Goal: Task Accomplishment & Management: Manage account settings

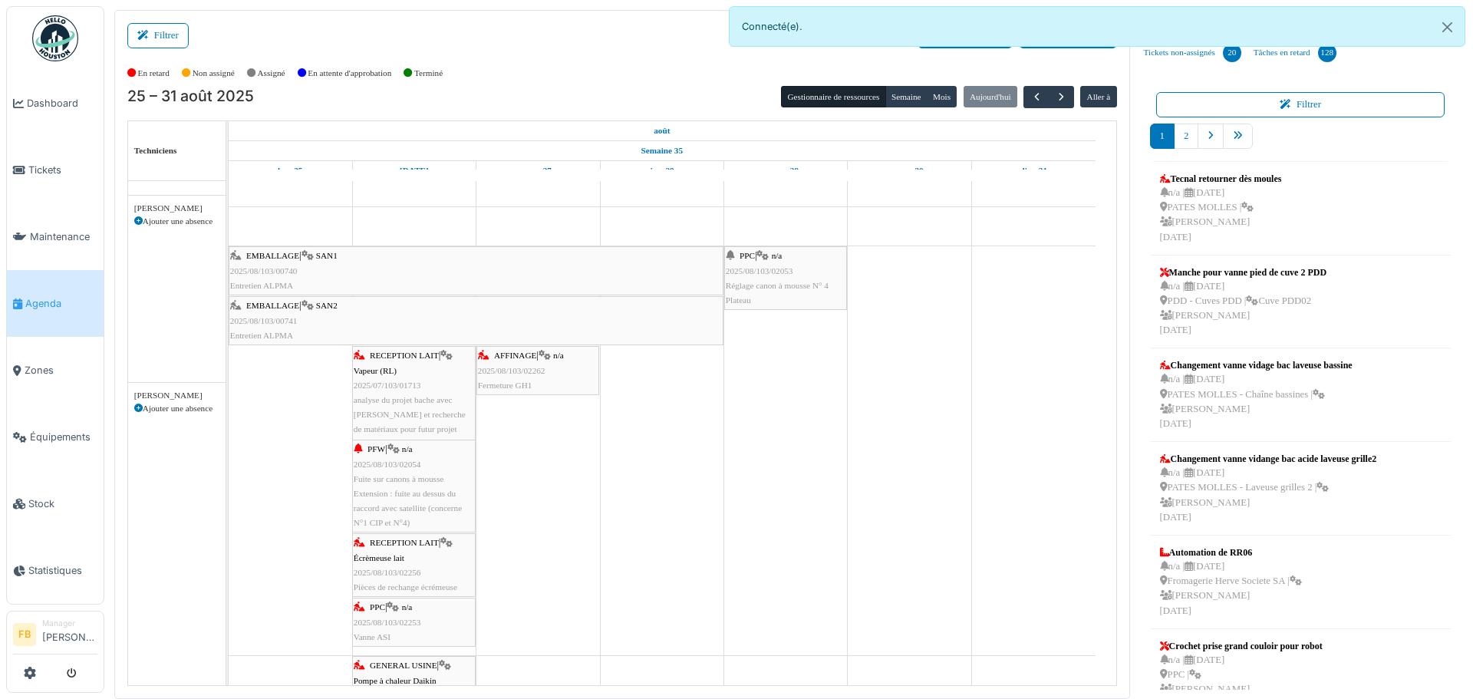
scroll to position [460, 0]
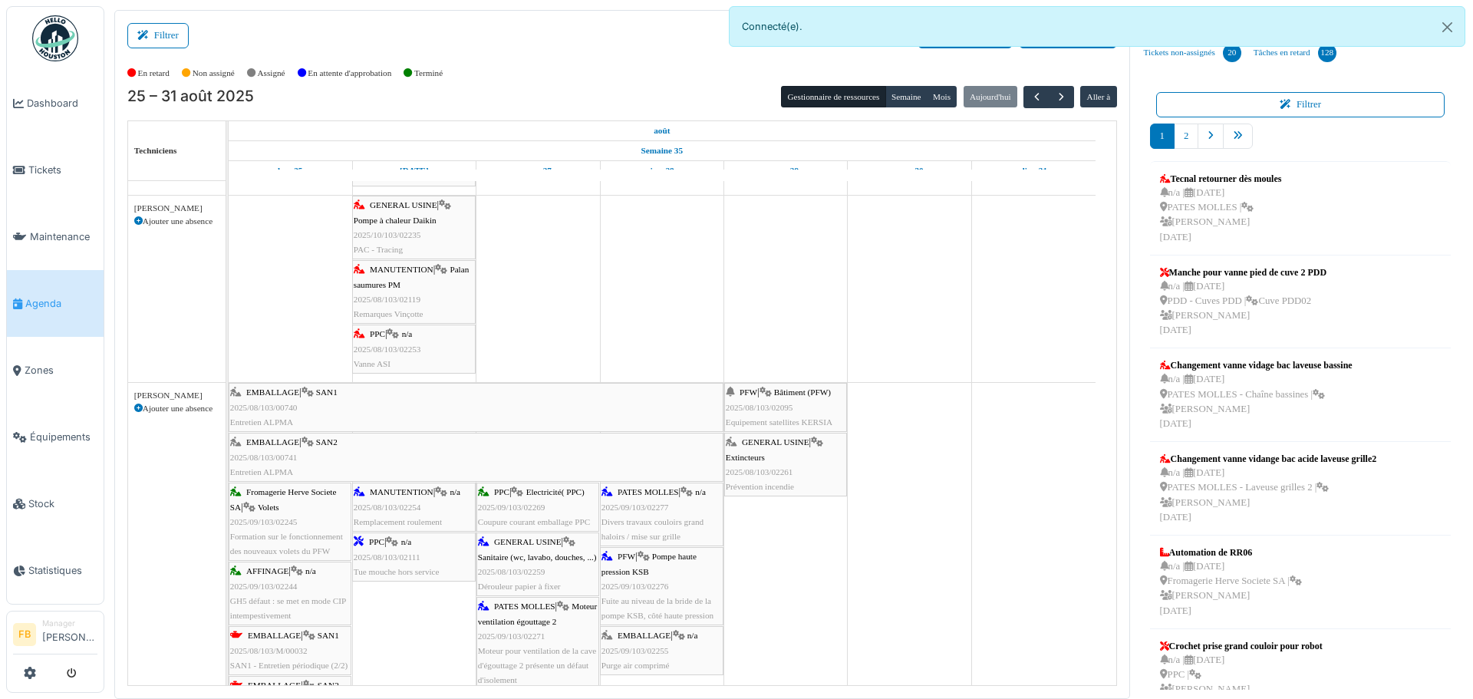
click at [49, 296] on span "Agenda" at bounding box center [61, 303] width 72 height 15
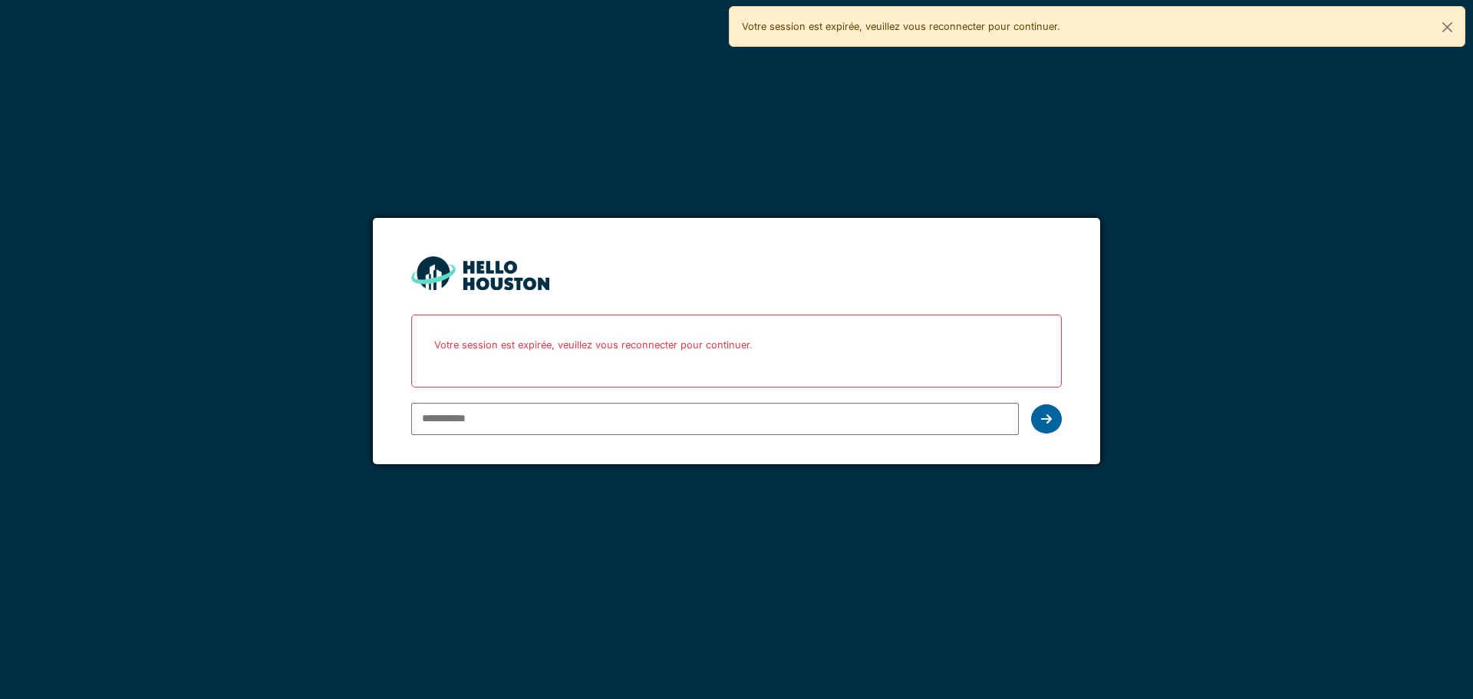
type input "**********"
click at [1057, 411] on div at bounding box center [1046, 418] width 31 height 29
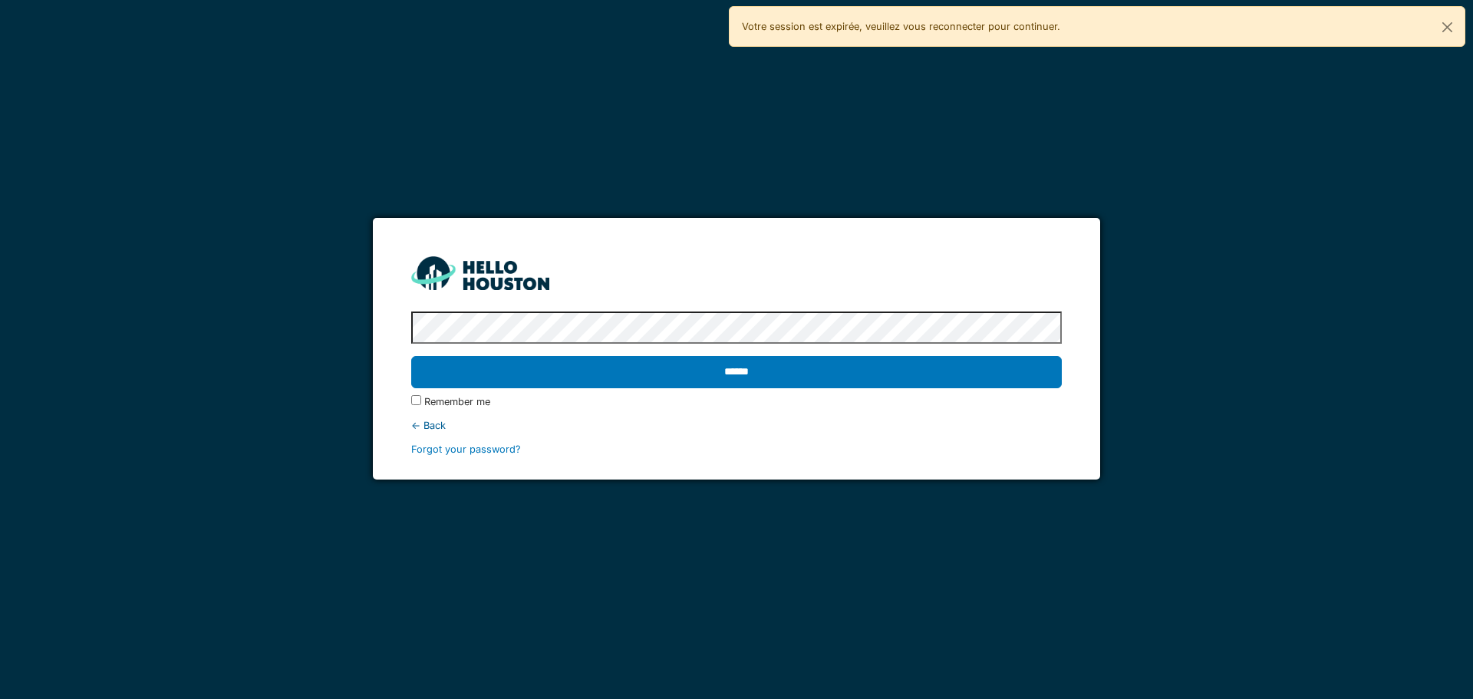
click at [477, 404] on label "Remember me" at bounding box center [457, 401] width 66 height 15
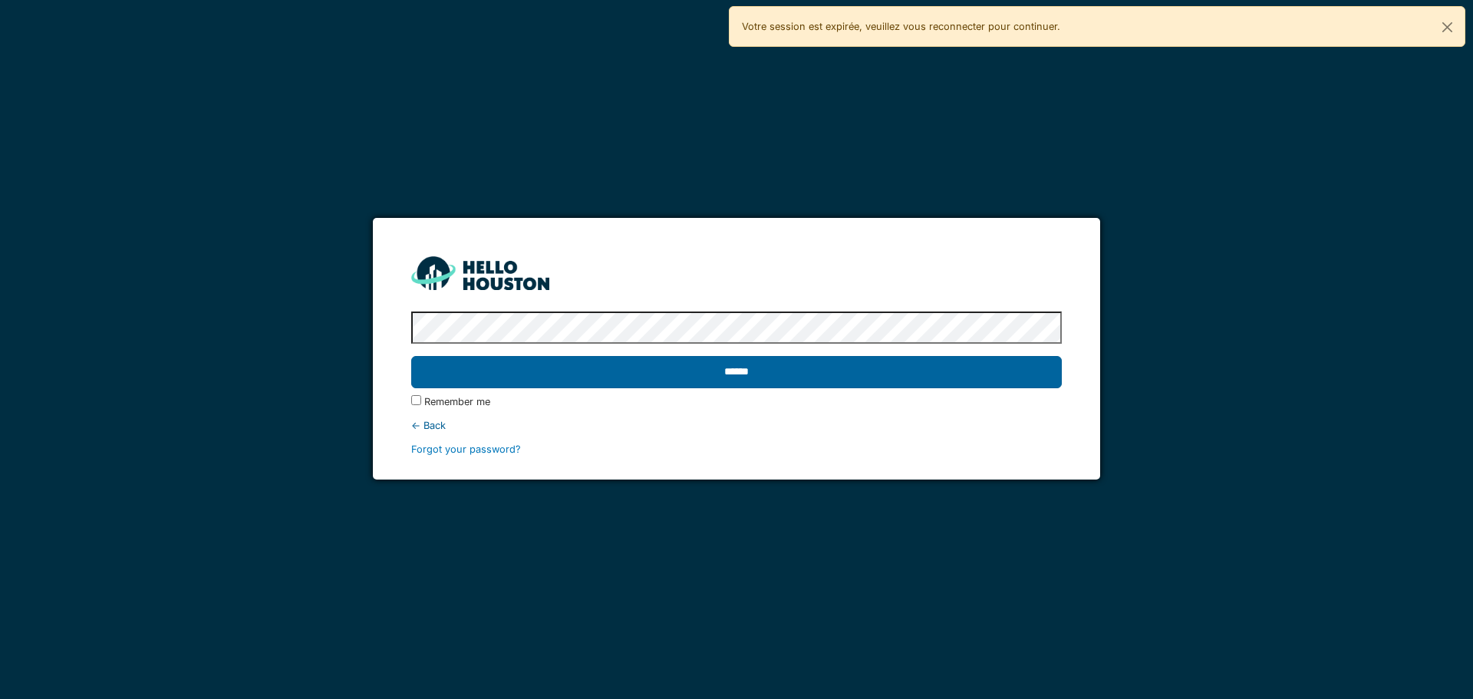
click at [747, 379] on input "******" at bounding box center [736, 372] width 650 height 32
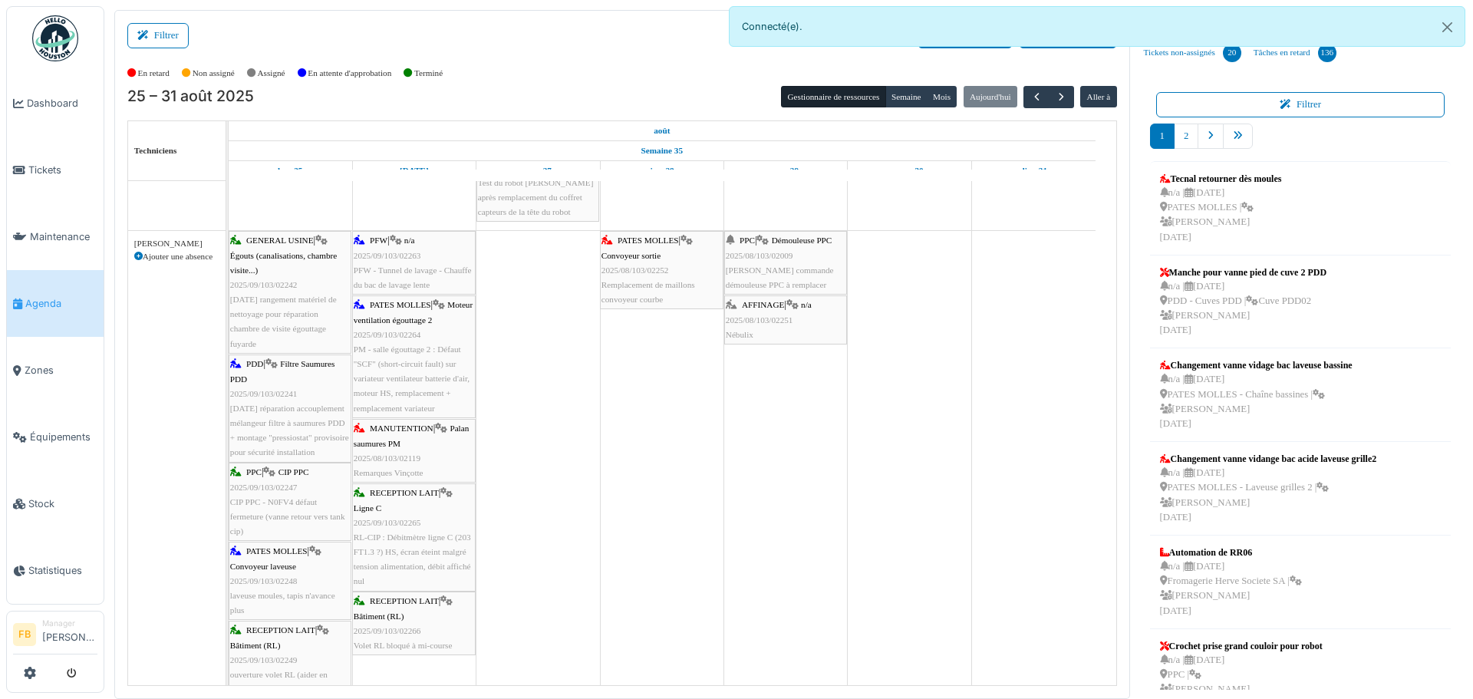
click at [760, 319] on span "2025/08/103/02251" at bounding box center [760, 319] width 68 height 9
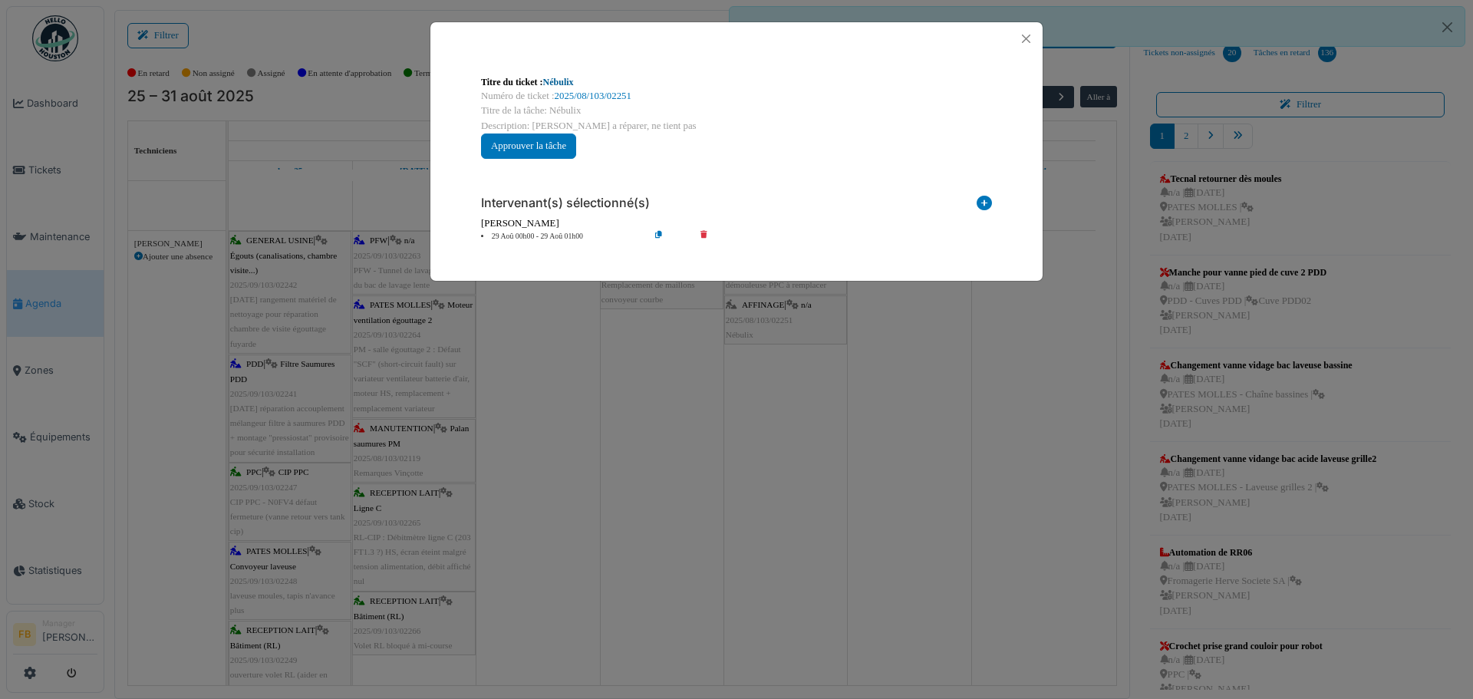
click at [566, 81] on link "Nébulix" at bounding box center [558, 82] width 31 height 11
click at [1024, 35] on button "Close" at bounding box center [1026, 38] width 21 height 21
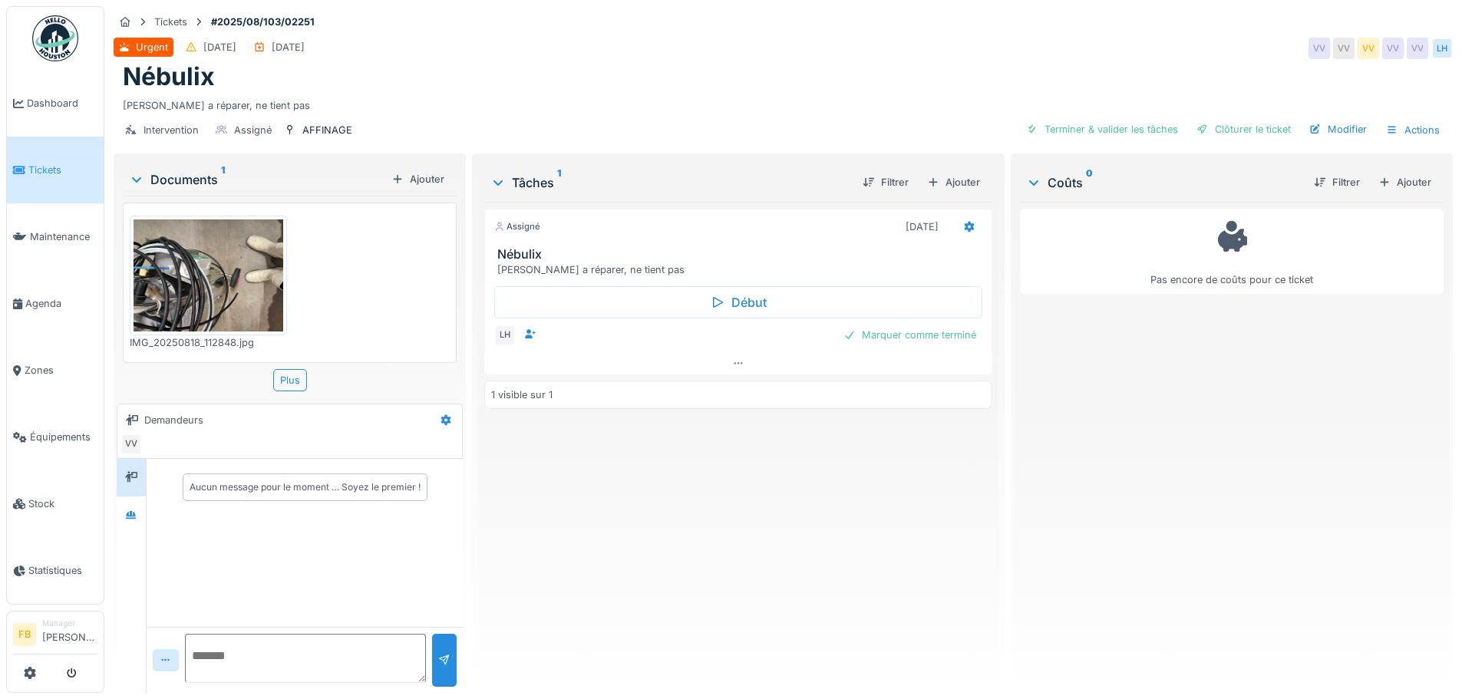
click at [232, 261] on img at bounding box center [209, 275] width 150 height 112
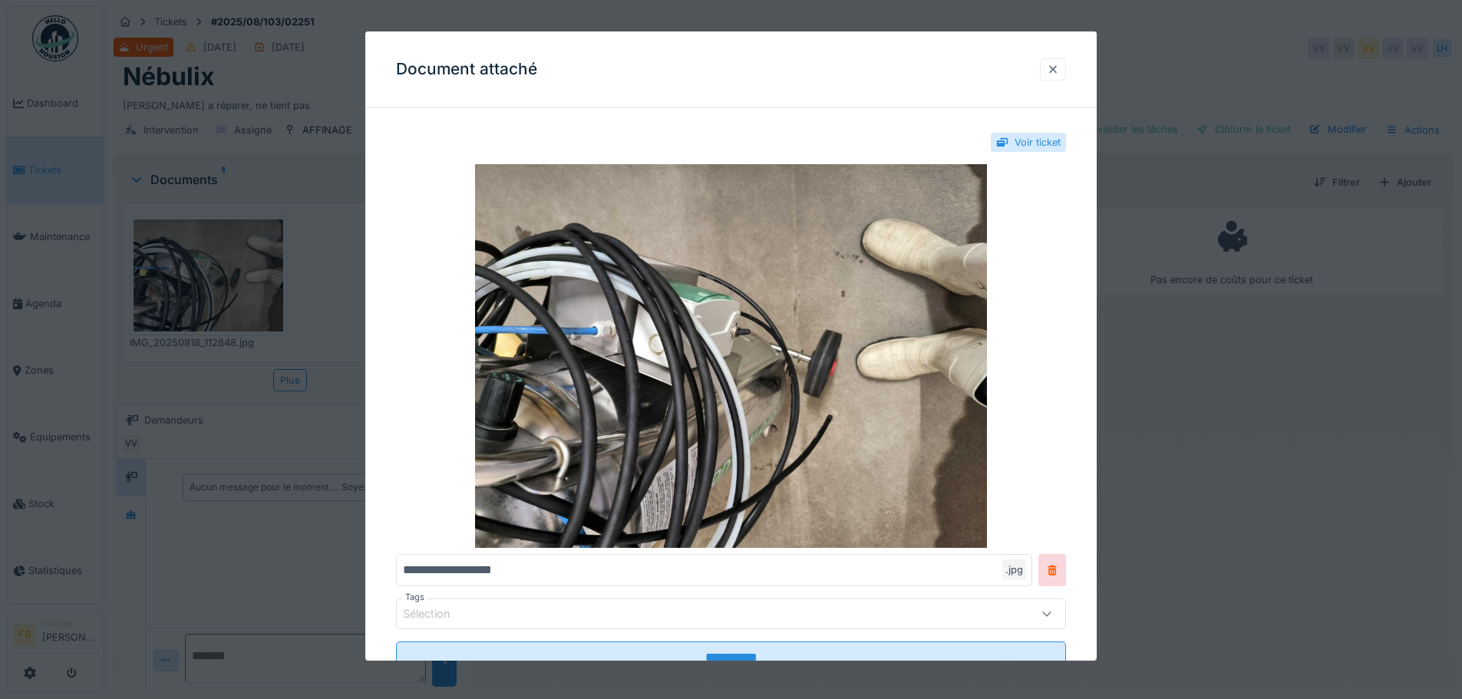
click at [1059, 69] on div at bounding box center [1053, 69] width 12 height 15
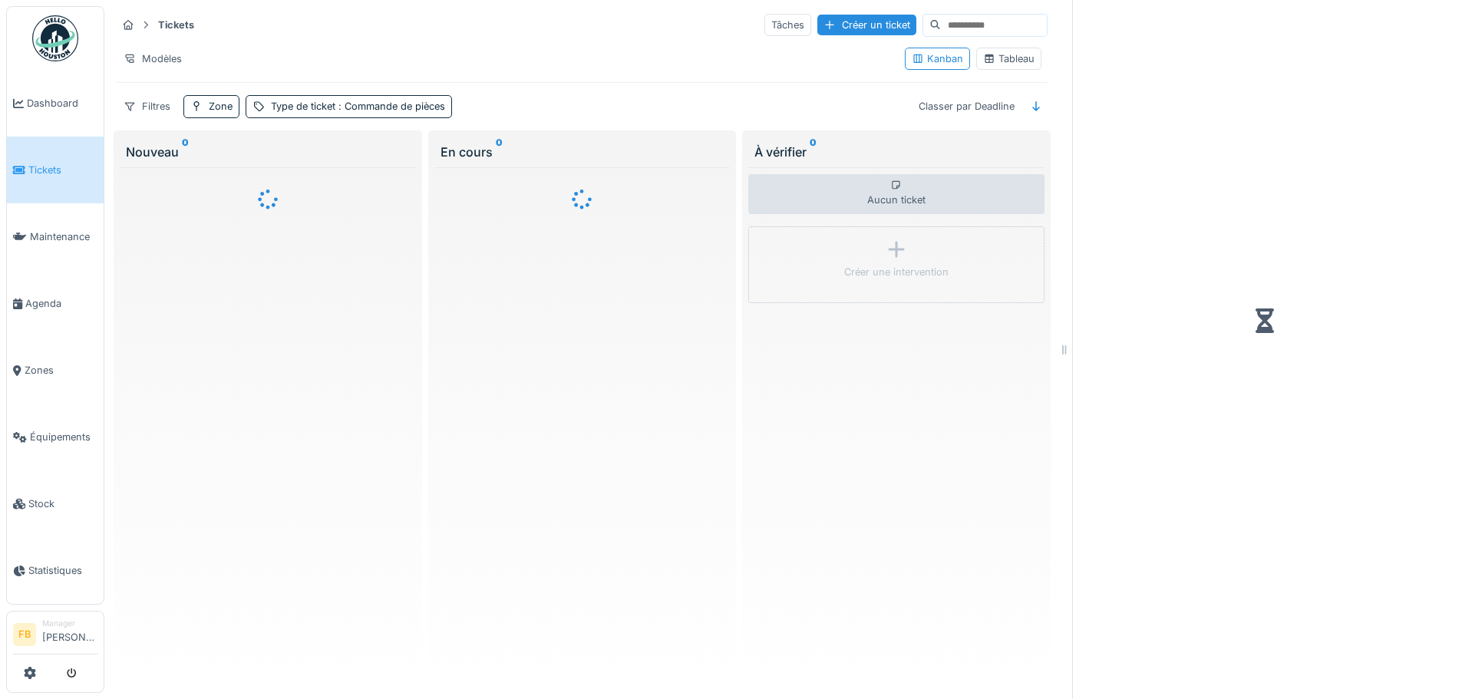
scroll to position [12, 0]
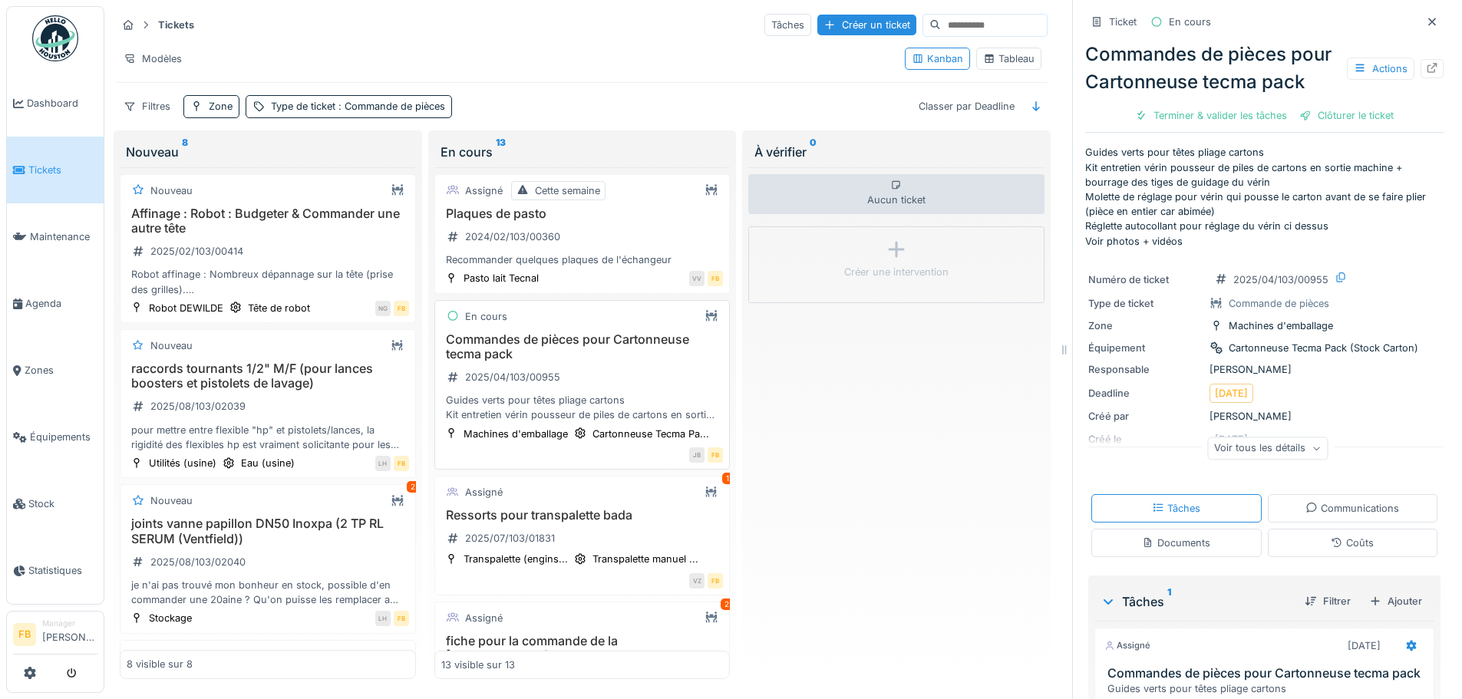
click at [598, 373] on div "Commandes de pièces pour Cartonneuse tecma pack 2025/04/103/00955 Guides verts …" at bounding box center [582, 377] width 282 height 91
click at [1326, 105] on div "Clôturer le ticket" at bounding box center [1346, 115] width 107 height 21
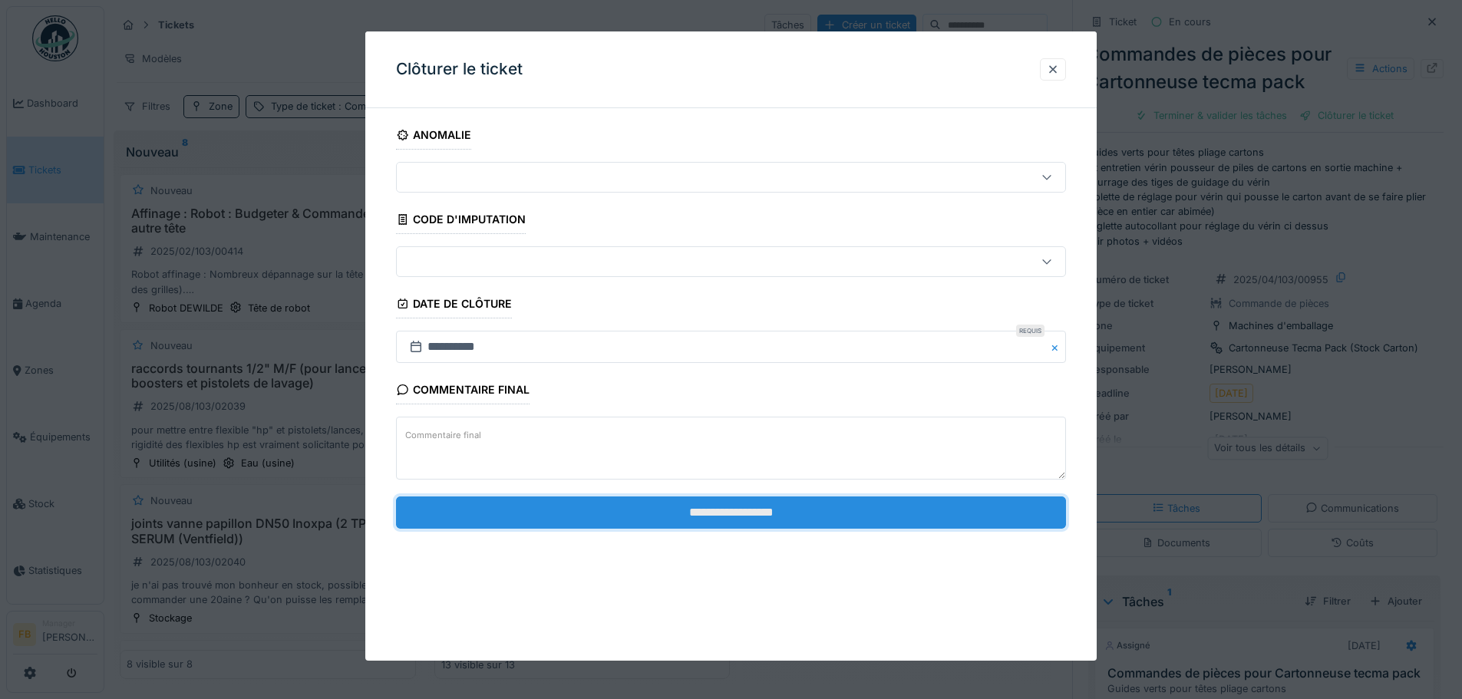
click at [728, 511] on input "**********" at bounding box center [731, 512] width 670 height 32
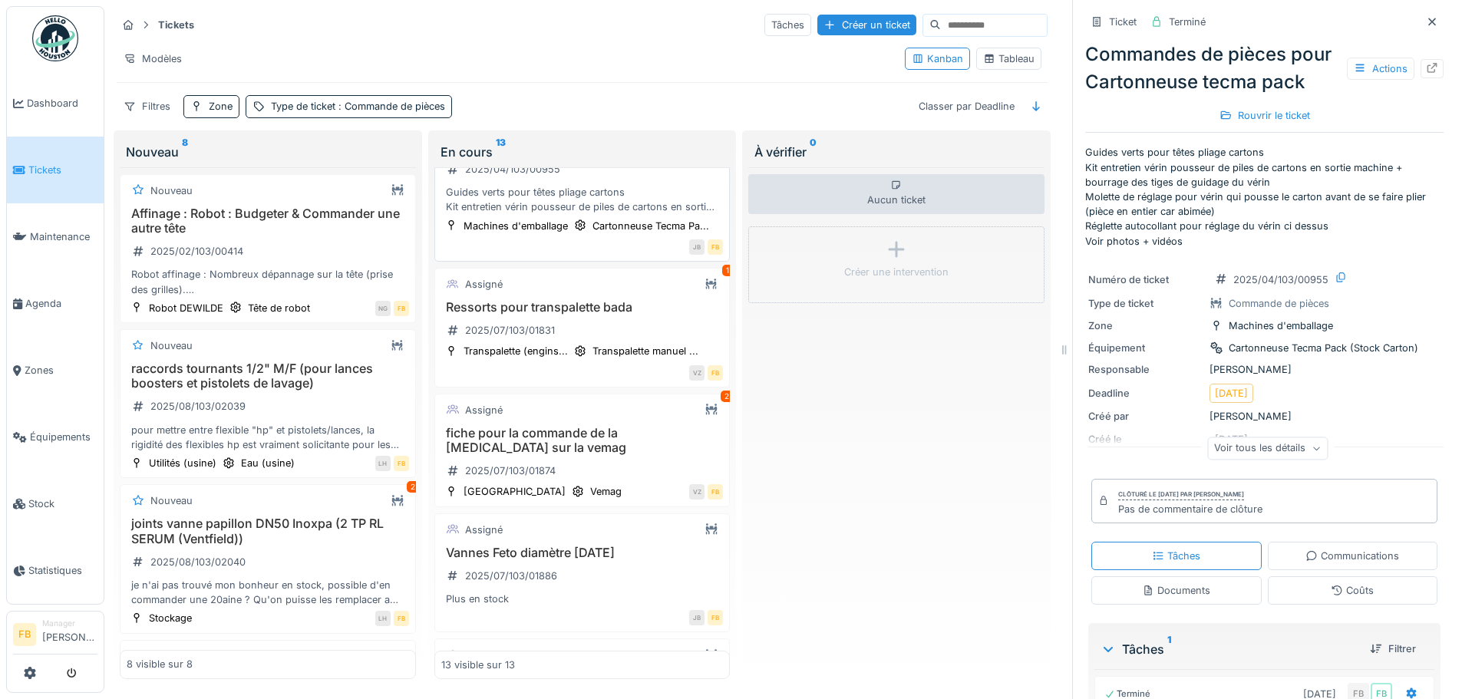
scroll to position [307, 0]
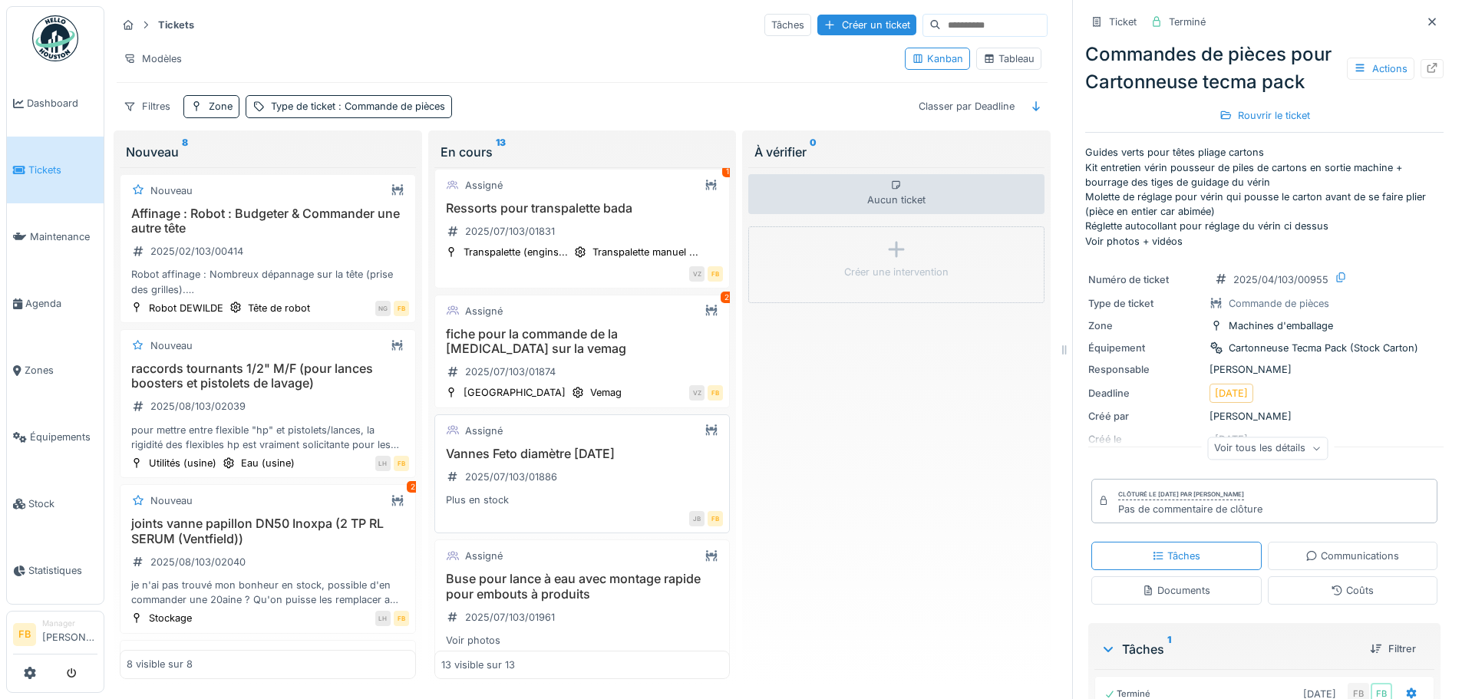
click at [613, 461] on h3 "Vannes Feto diamètre 6-8-10" at bounding box center [582, 454] width 282 height 15
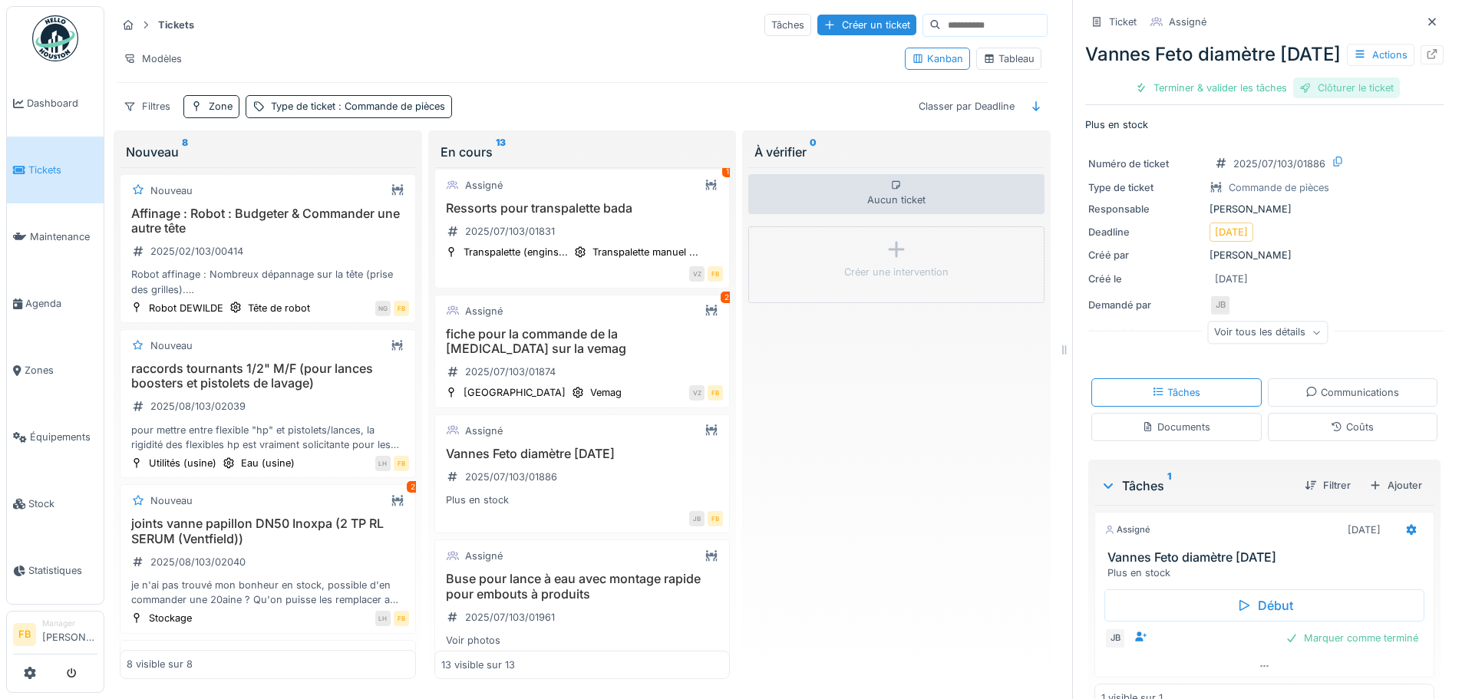
click at [1365, 98] on div "Clôturer le ticket" at bounding box center [1346, 87] width 107 height 21
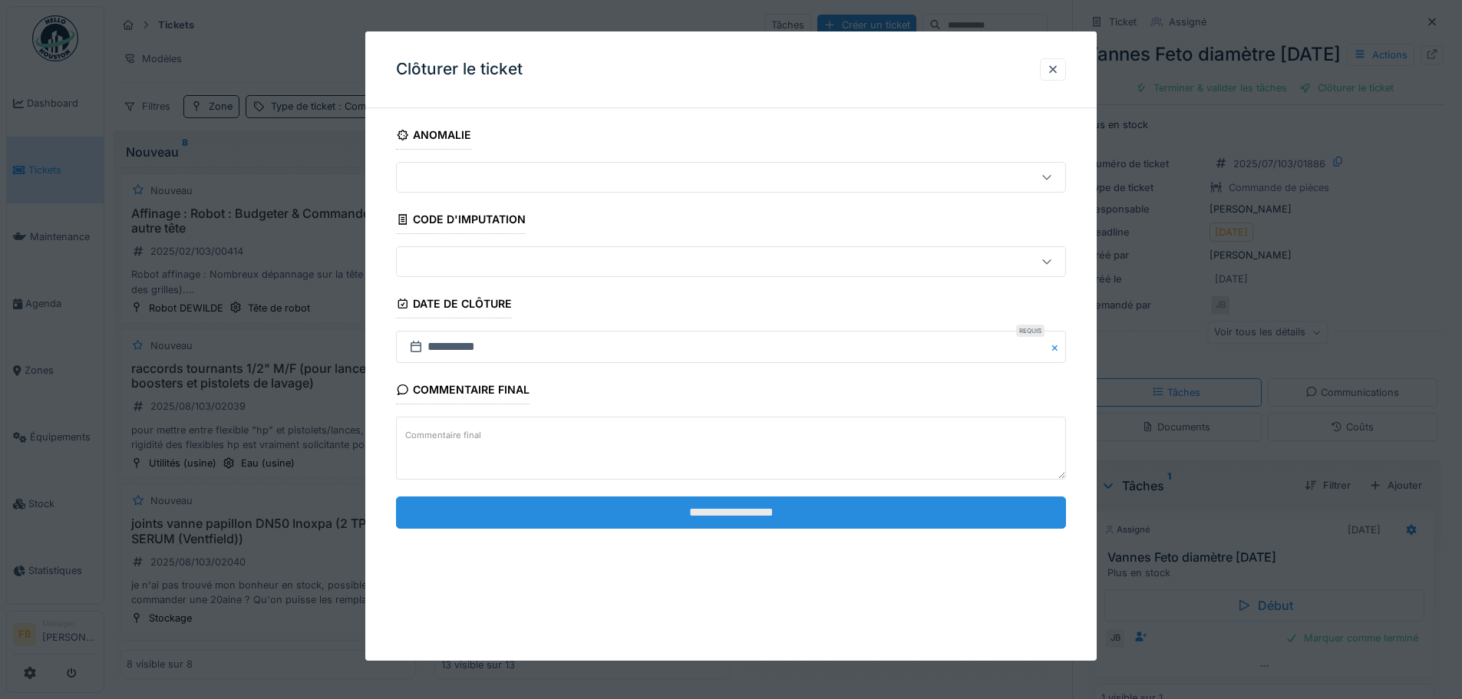
click at [740, 501] on input "**********" at bounding box center [731, 512] width 670 height 32
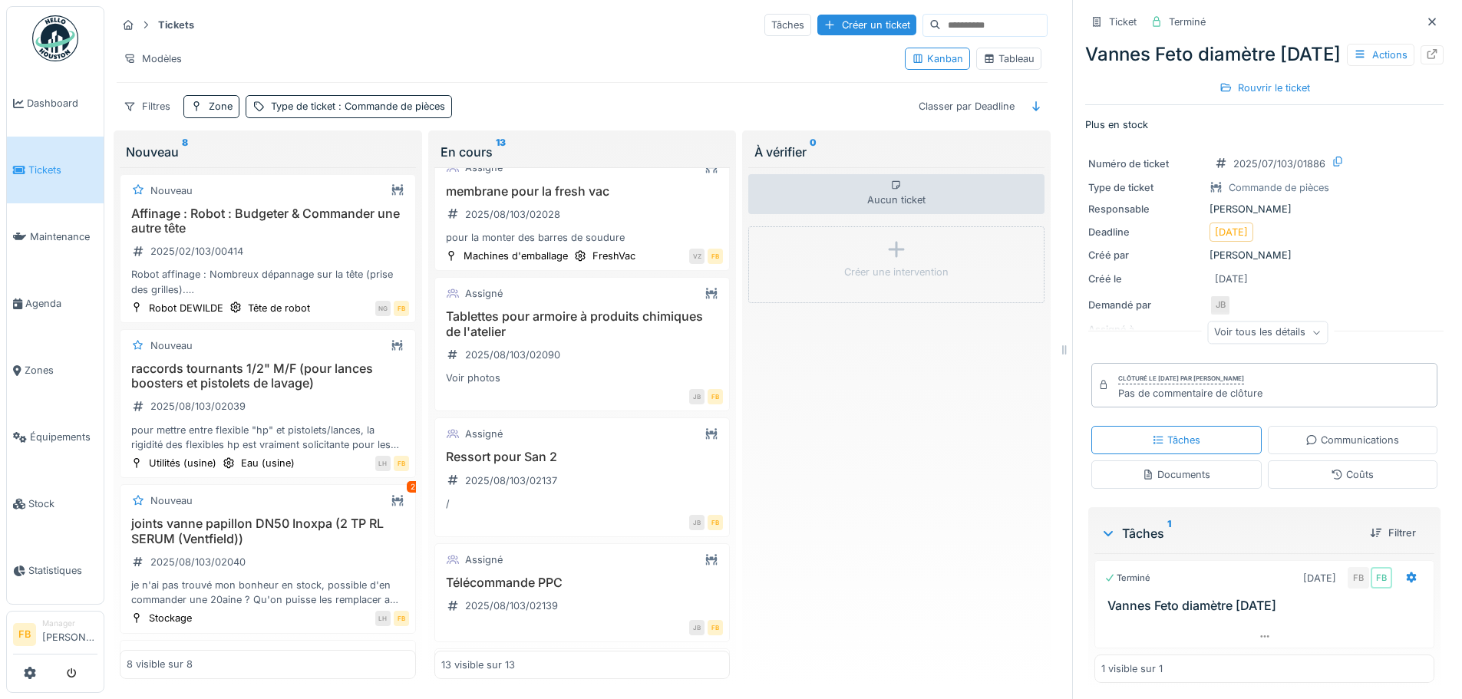
scroll to position [998, 0]
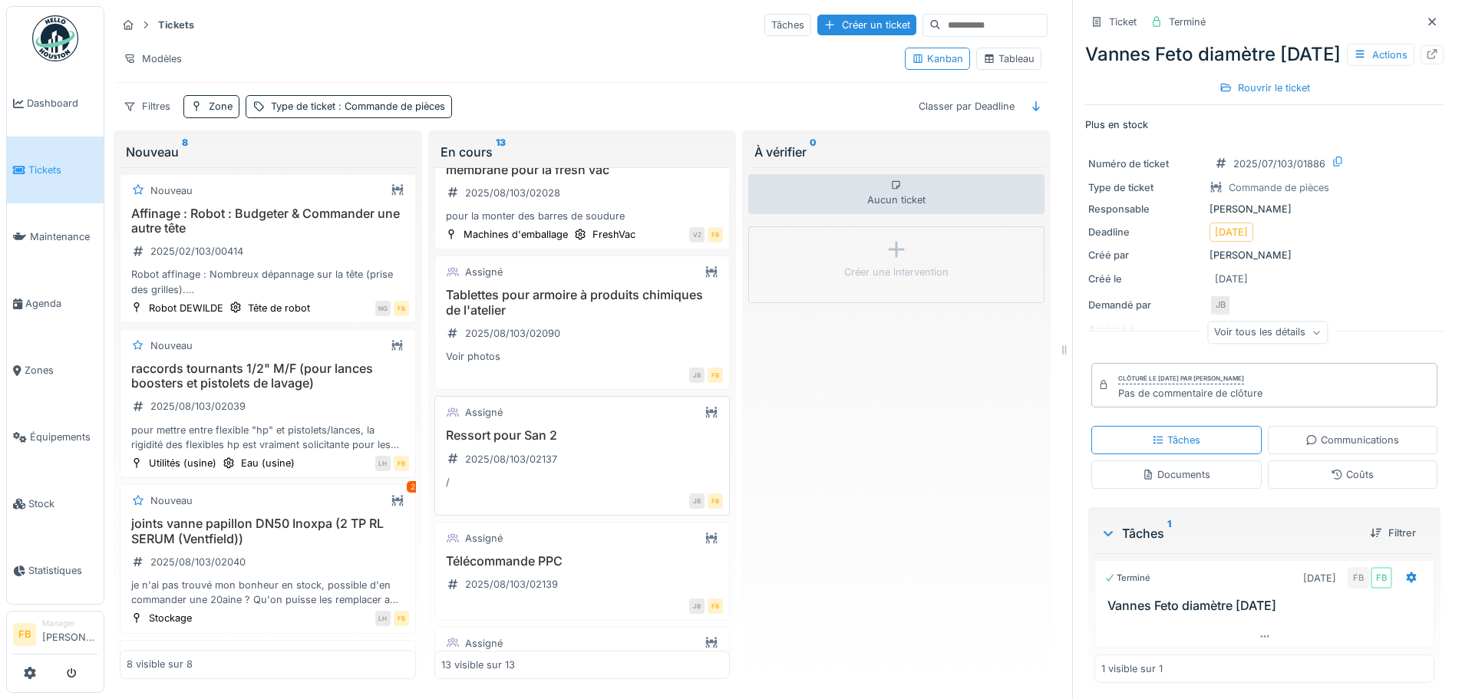
click at [571, 464] on div "Ressort pour San 2 2025/08/103/02137 /" at bounding box center [582, 458] width 282 height 61
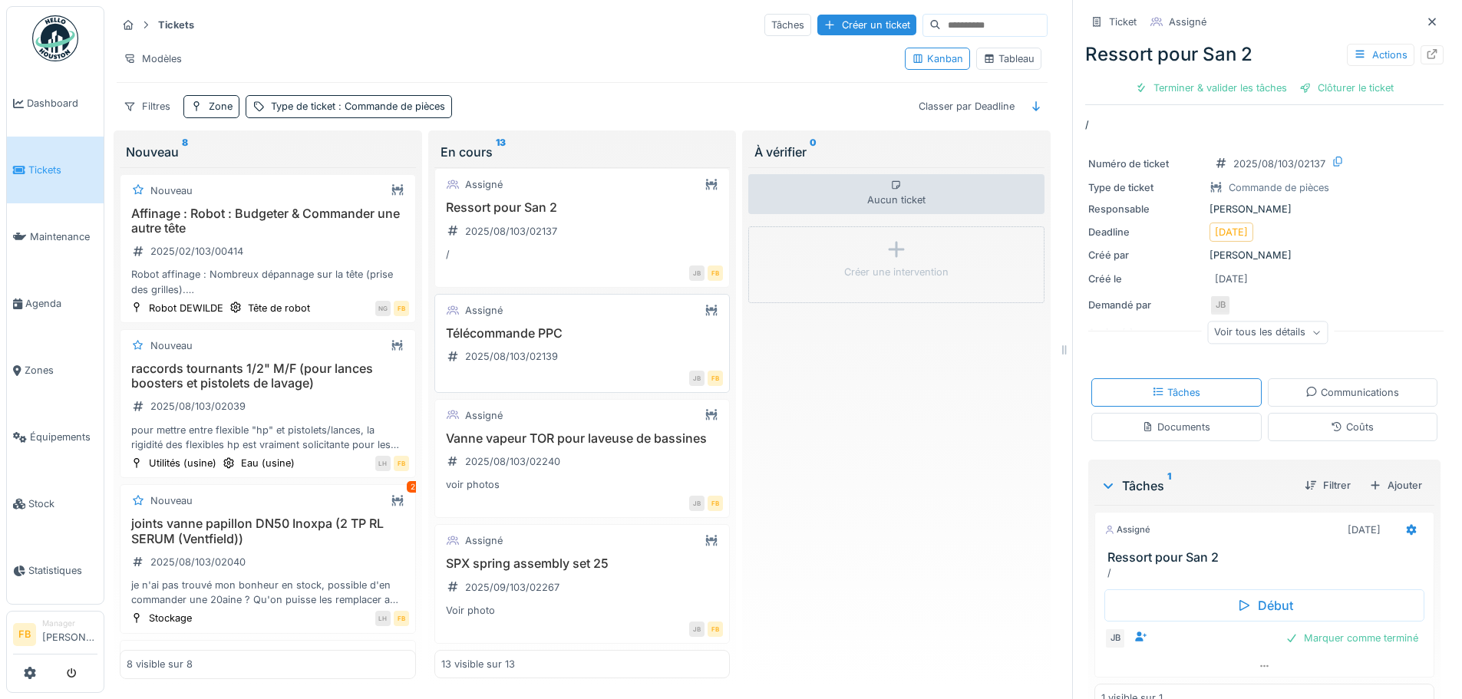
scroll to position [1272, 0]
click at [557, 556] on h3 "SPX spring assembly set 25" at bounding box center [582, 563] width 282 height 15
click at [1427, 49] on icon at bounding box center [1432, 54] width 10 height 10
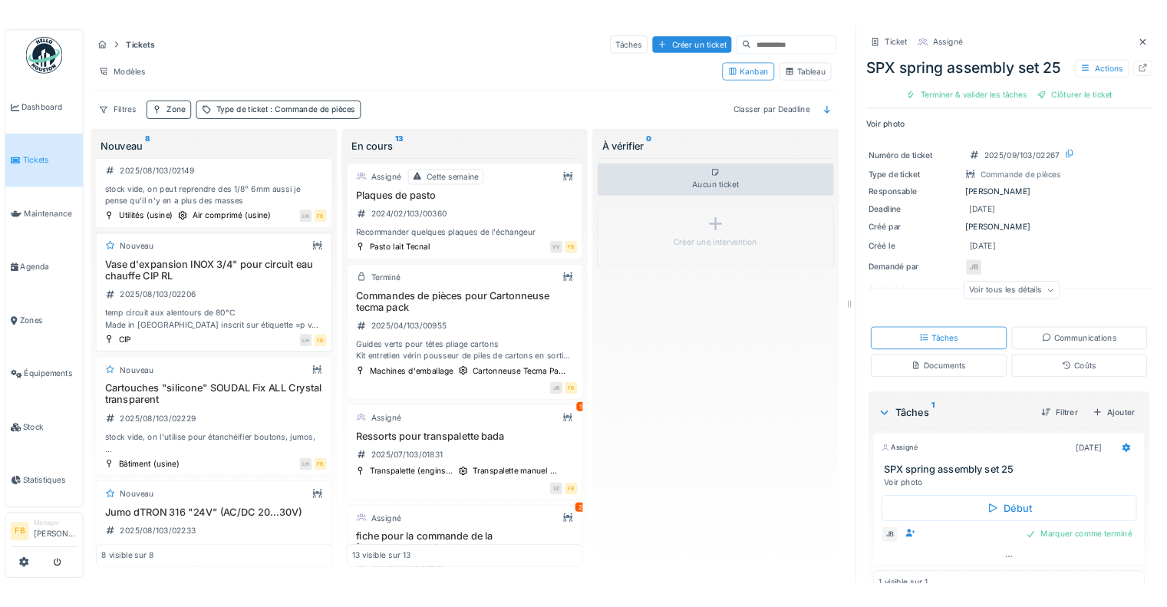
scroll to position [733, 0]
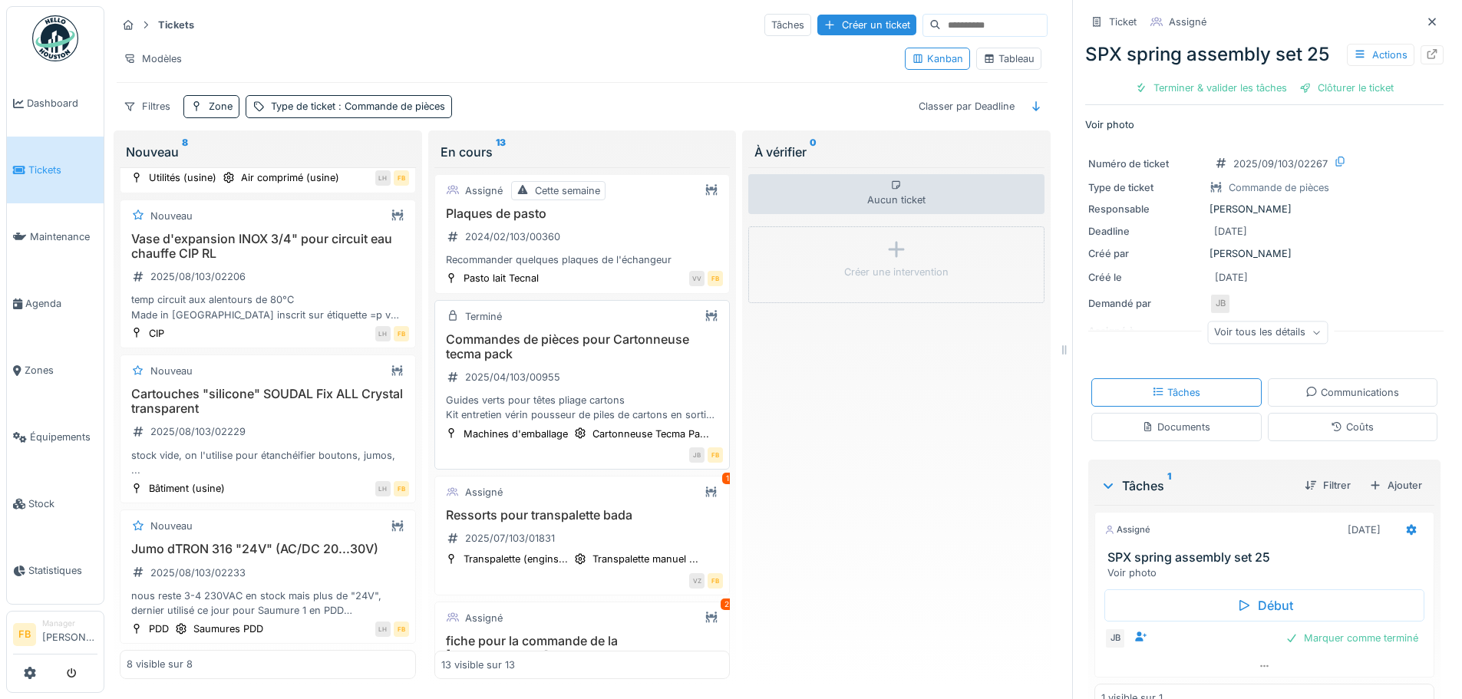
click at [556, 404] on div "Guides verts pour têtes pliage cartons Kit entretien vérin pousseur de piles de…" at bounding box center [582, 407] width 282 height 29
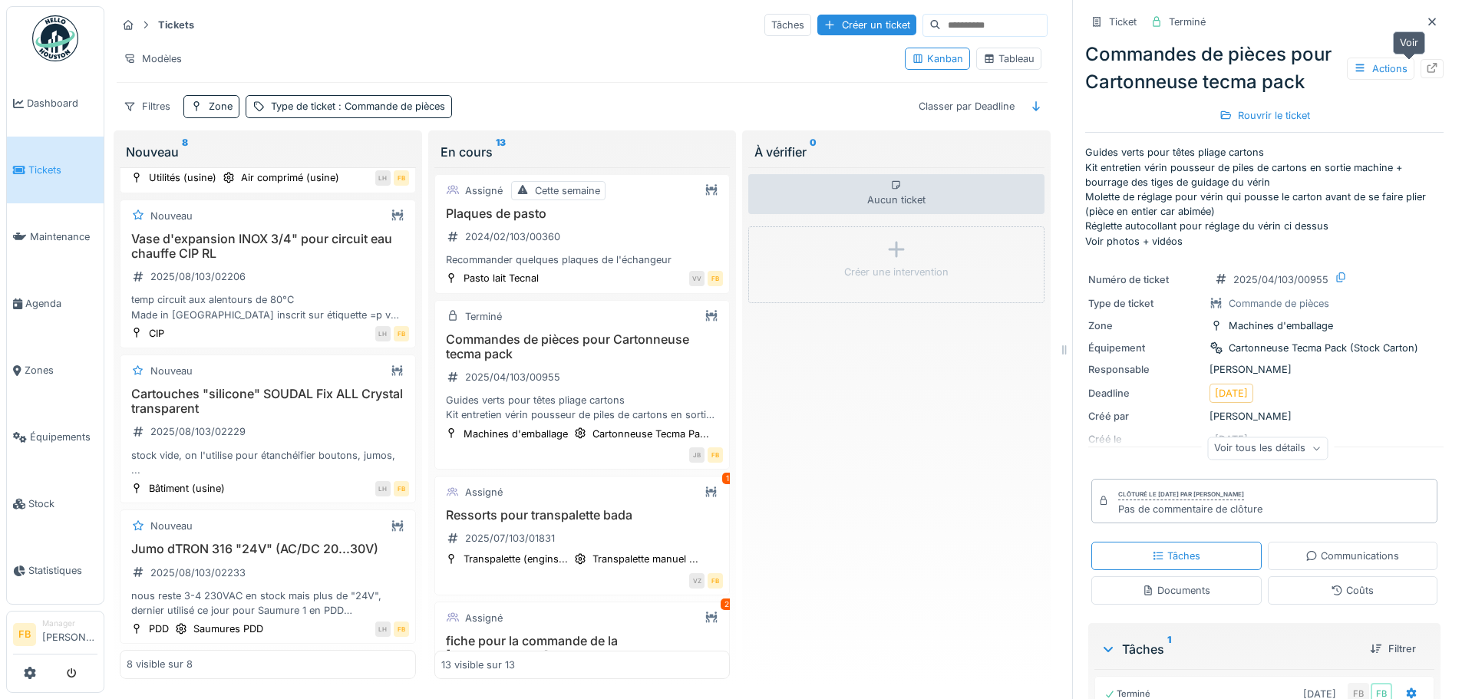
click at [1426, 64] on icon at bounding box center [1432, 68] width 12 height 10
click at [232, 391] on h3 "Cartouches "silicone" SOUDAL Fix ALL Crystal transparent" at bounding box center [268, 401] width 282 height 29
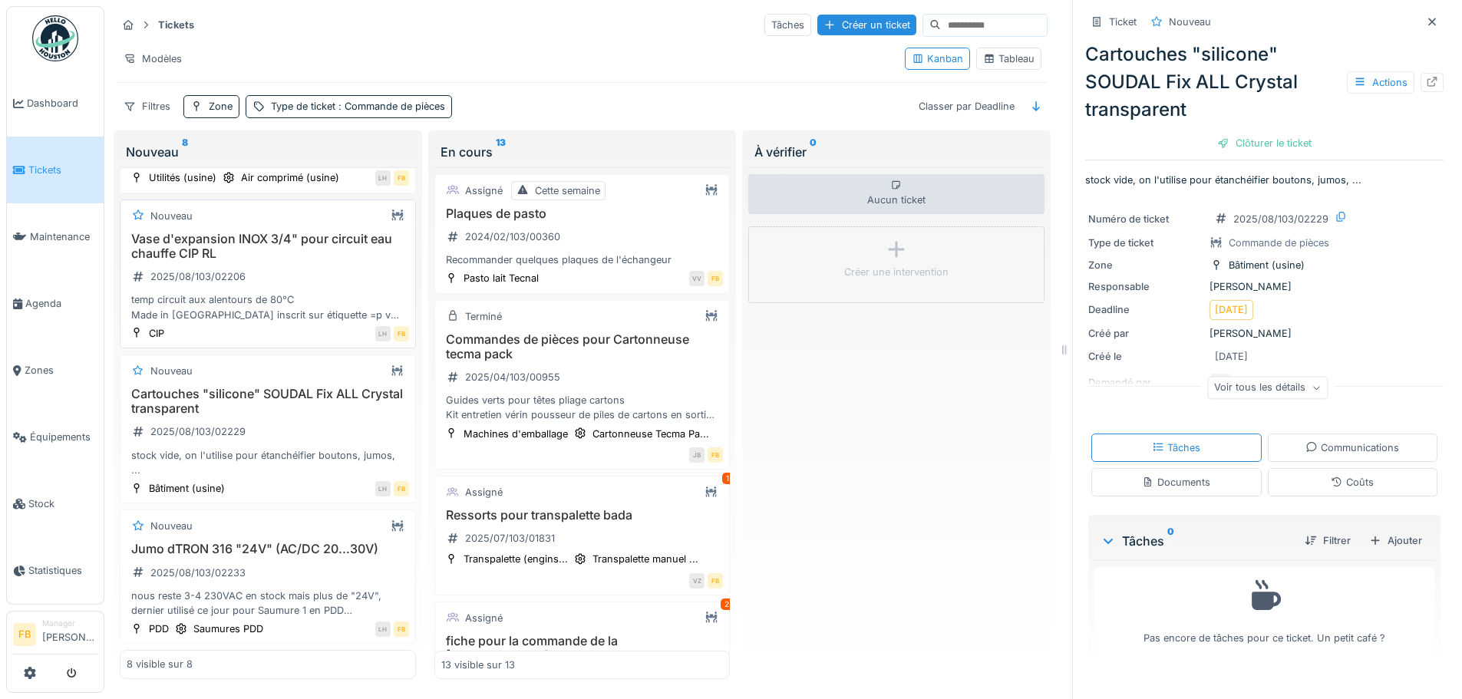
click at [194, 240] on h3 "Vase d'expansion INOX 3/4" pour circuit eau chauffe CIP RL" at bounding box center [268, 246] width 282 height 29
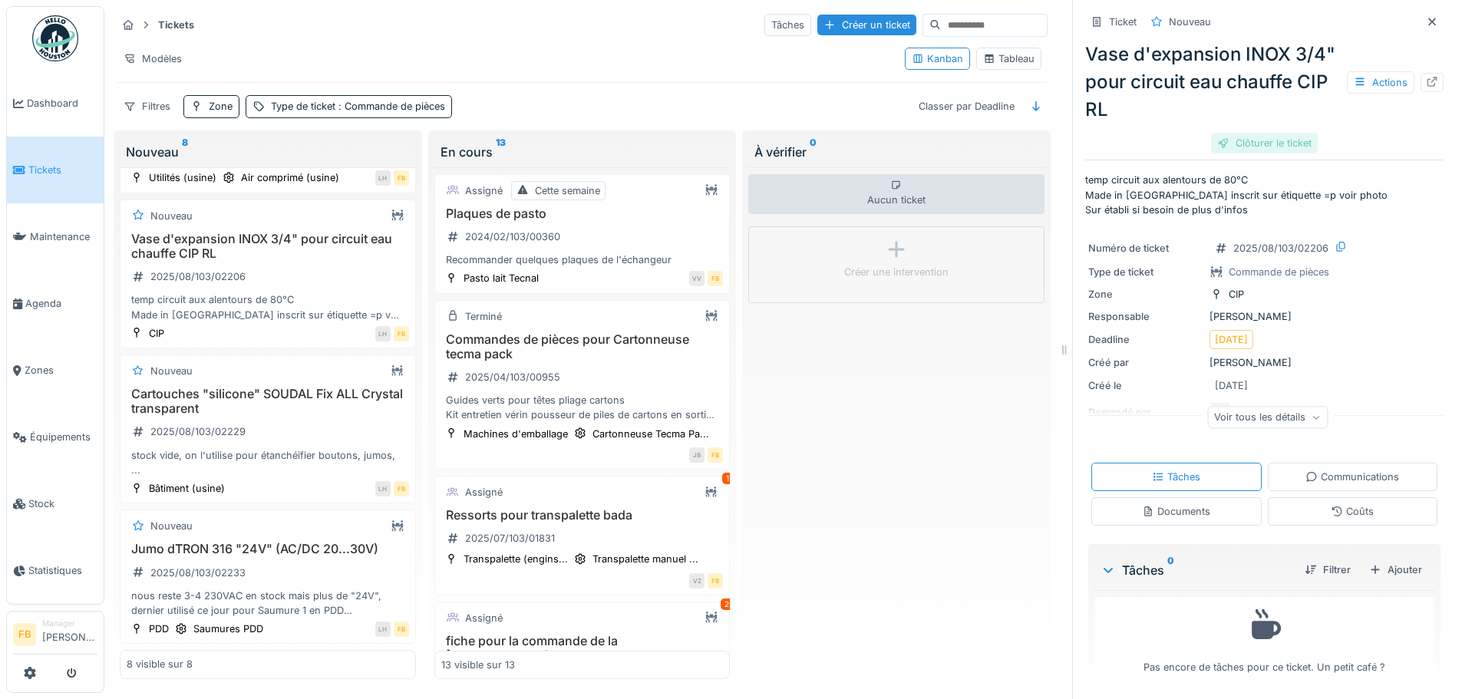
click at [1255, 137] on div "Clôturer le ticket" at bounding box center [1264, 143] width 107 height 21
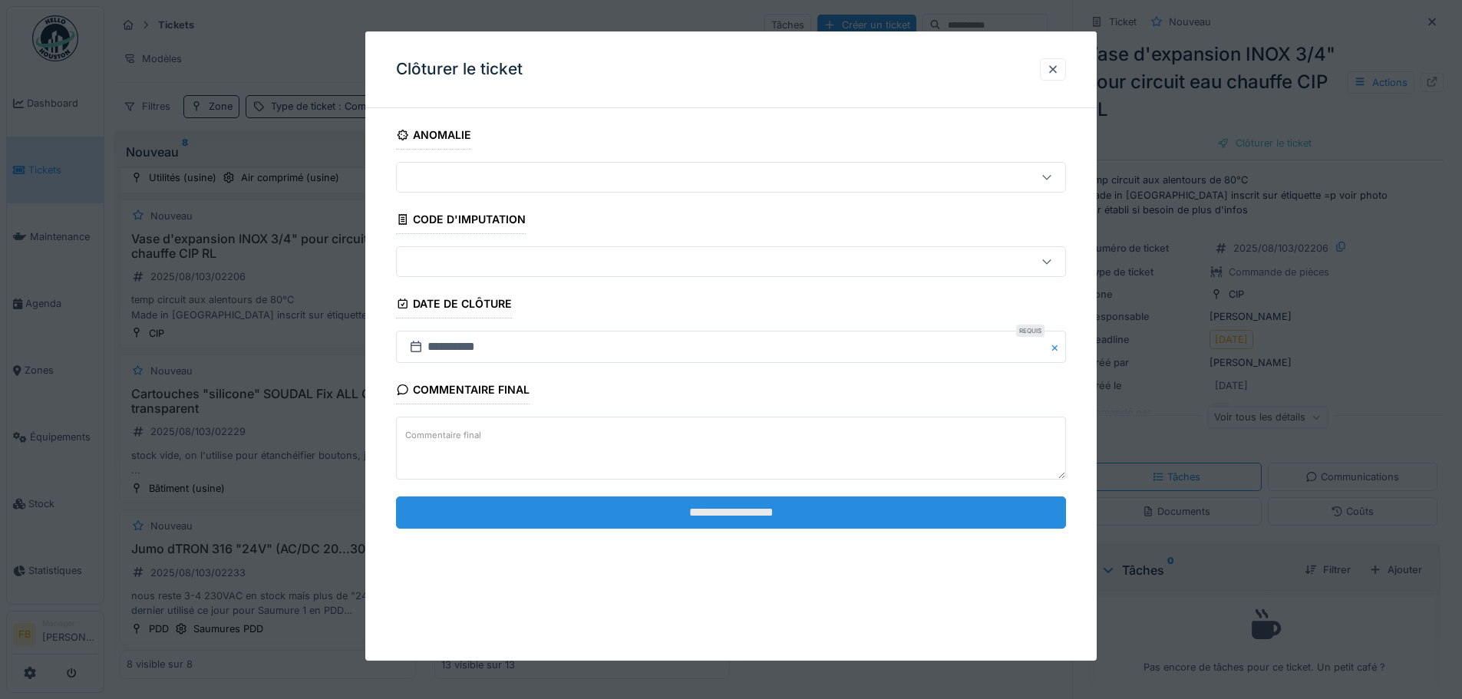
click at [854, 503] on input "**********" at bounding box center [731, 512] width 670 height 32
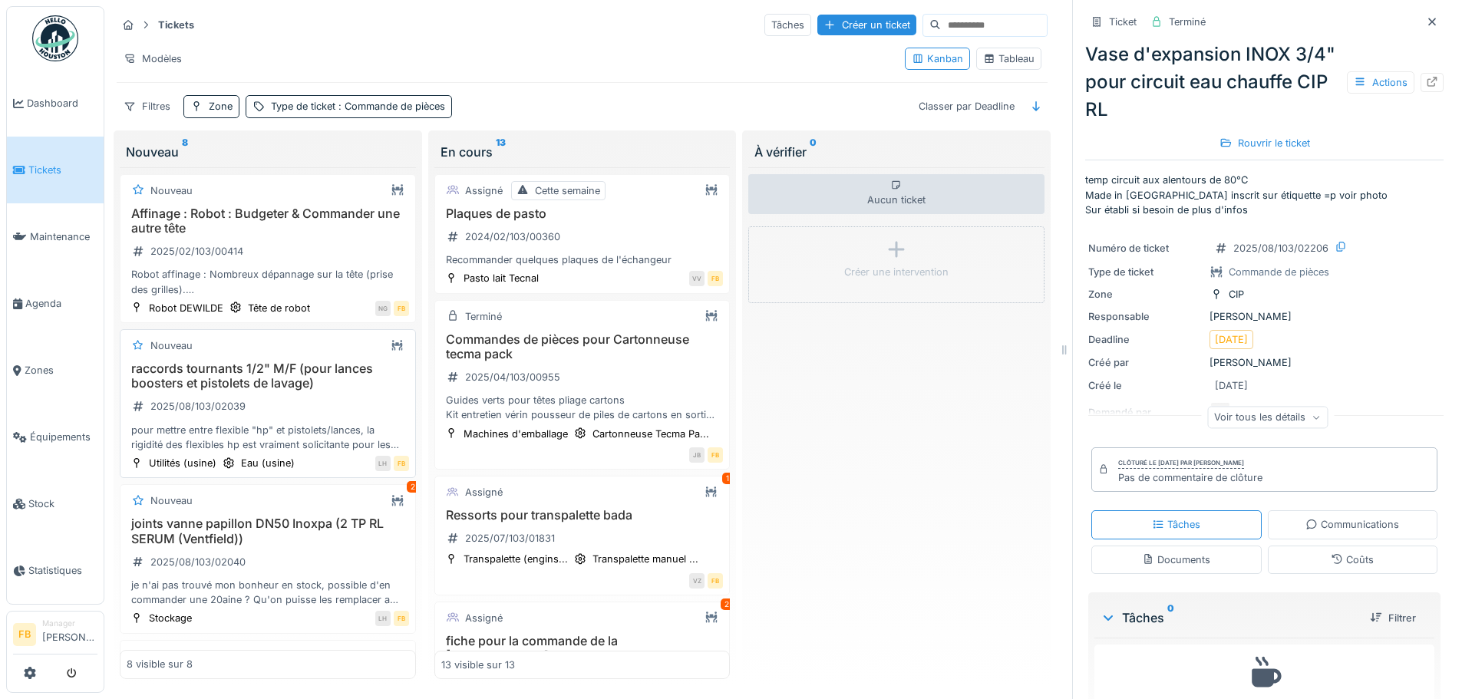
click at [290, 375] on h3 "raccords tournants 1/2" M/F (pour lances boosters et pistolets de lavage)" at bounding box center [268, 375] width 282 height 29
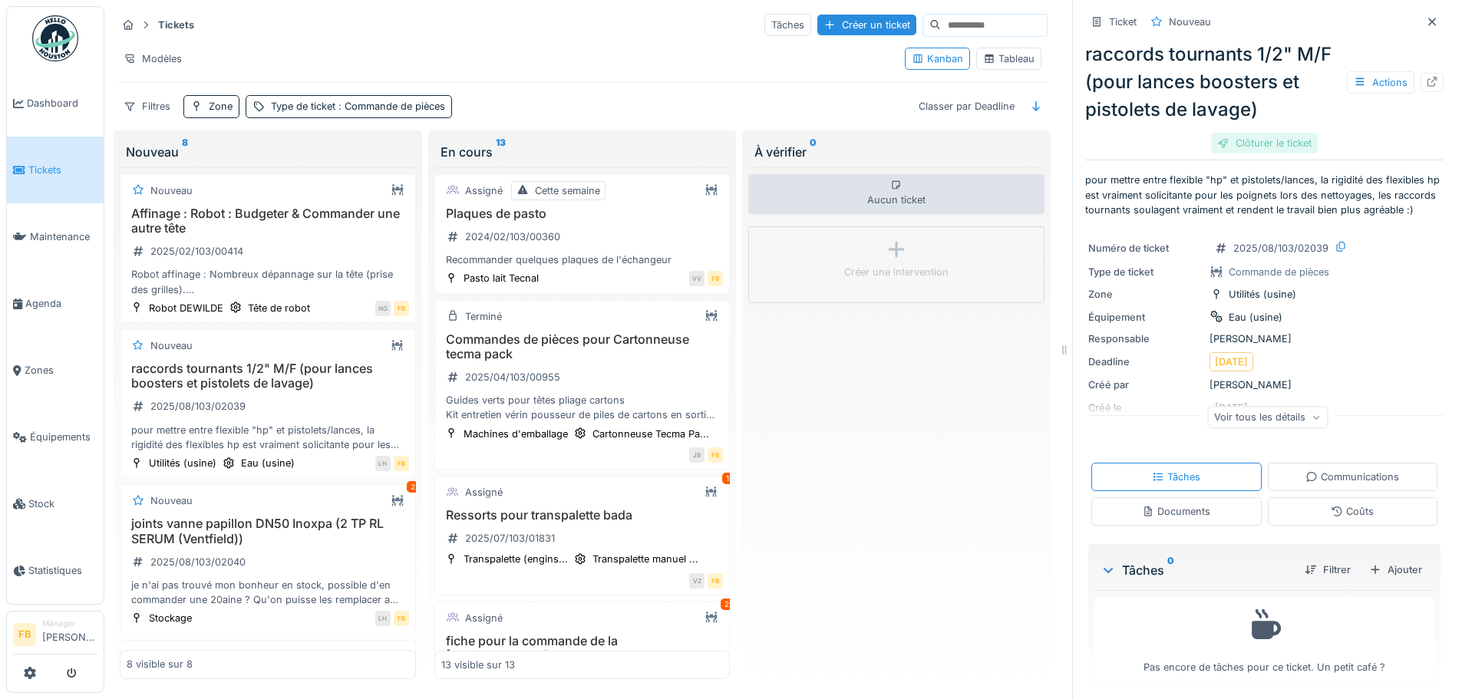
click at [1238, 140] on div "Clôturer le ticket" at bounding box center [1264, 143] width 107 height 21
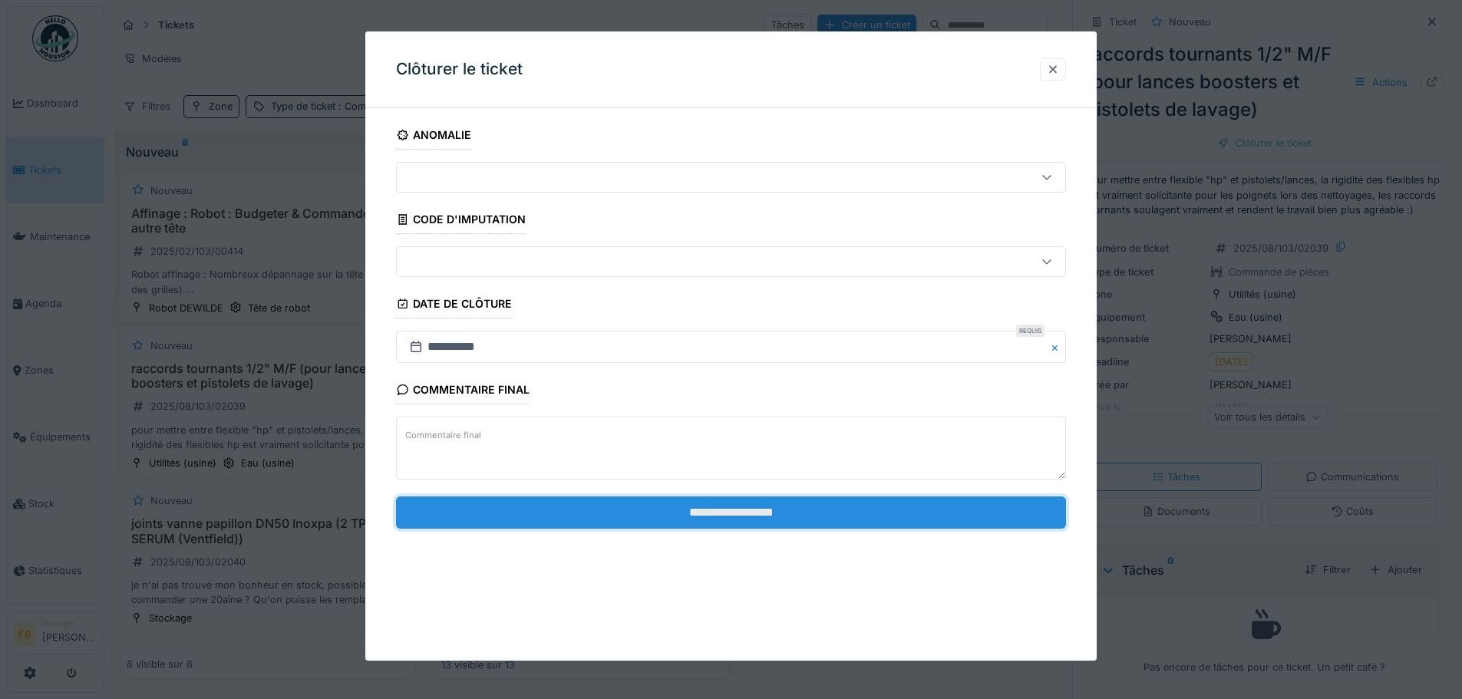
click at [799, 503] on input "**********" at bounding box center [731, 512] width 670 height 32
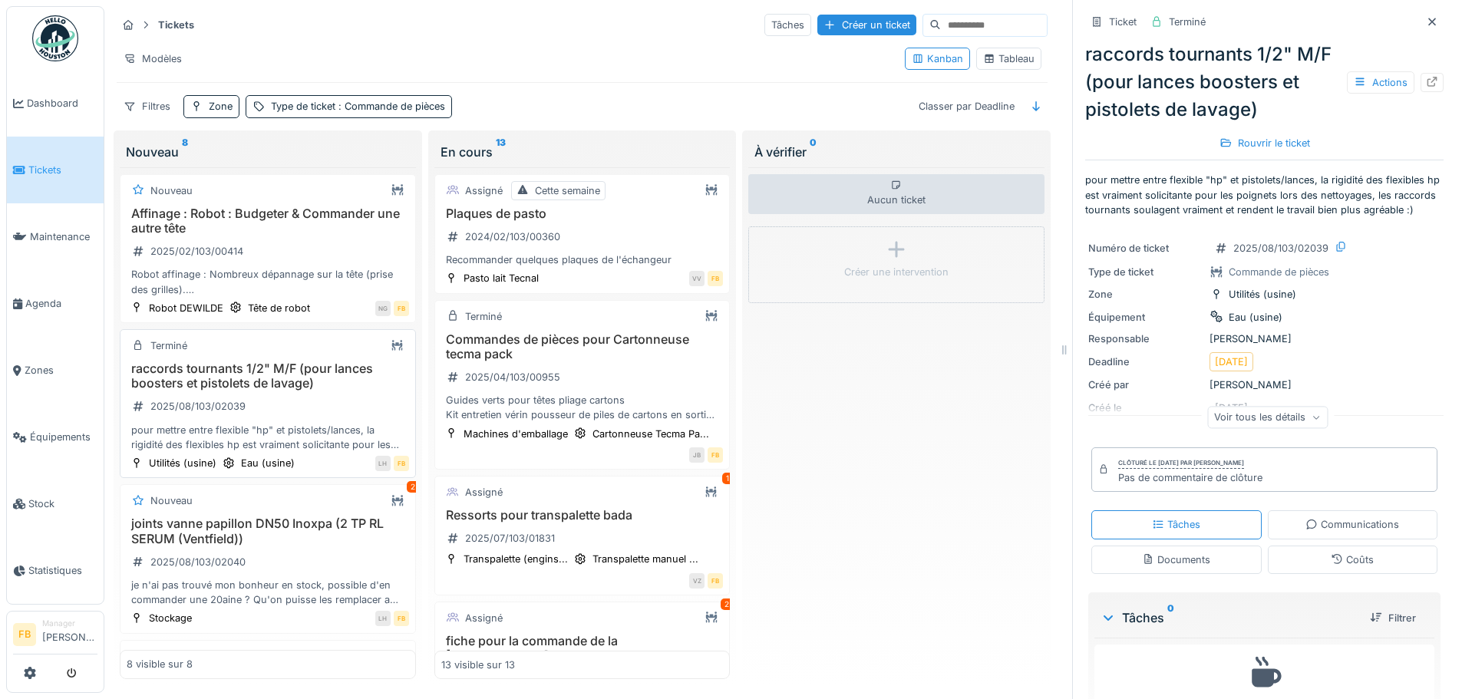
click at [274, 384] on h3 "raccords tournants 1/2" M/F (pour lances boosters et pistolets de lavage)" at bounding box center [268, 375] width 282 height 29
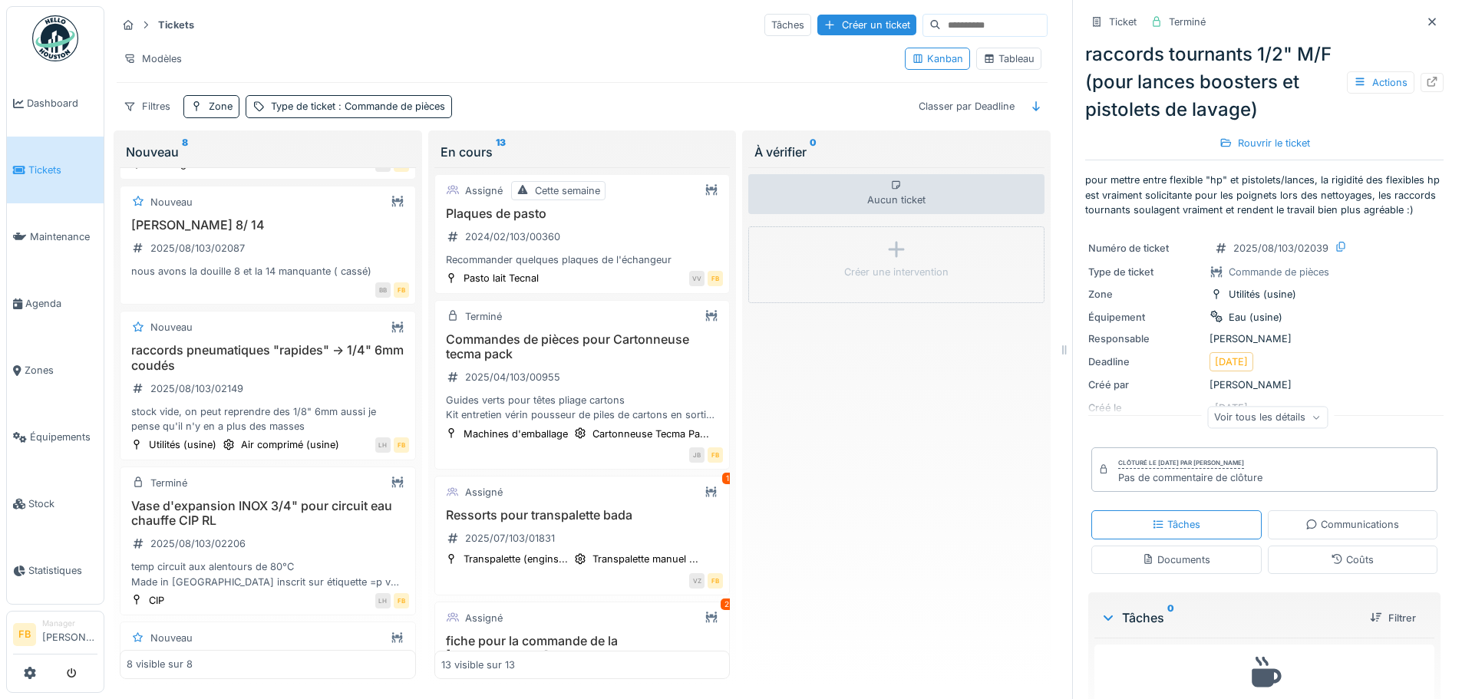
scroll to position [460, 0]
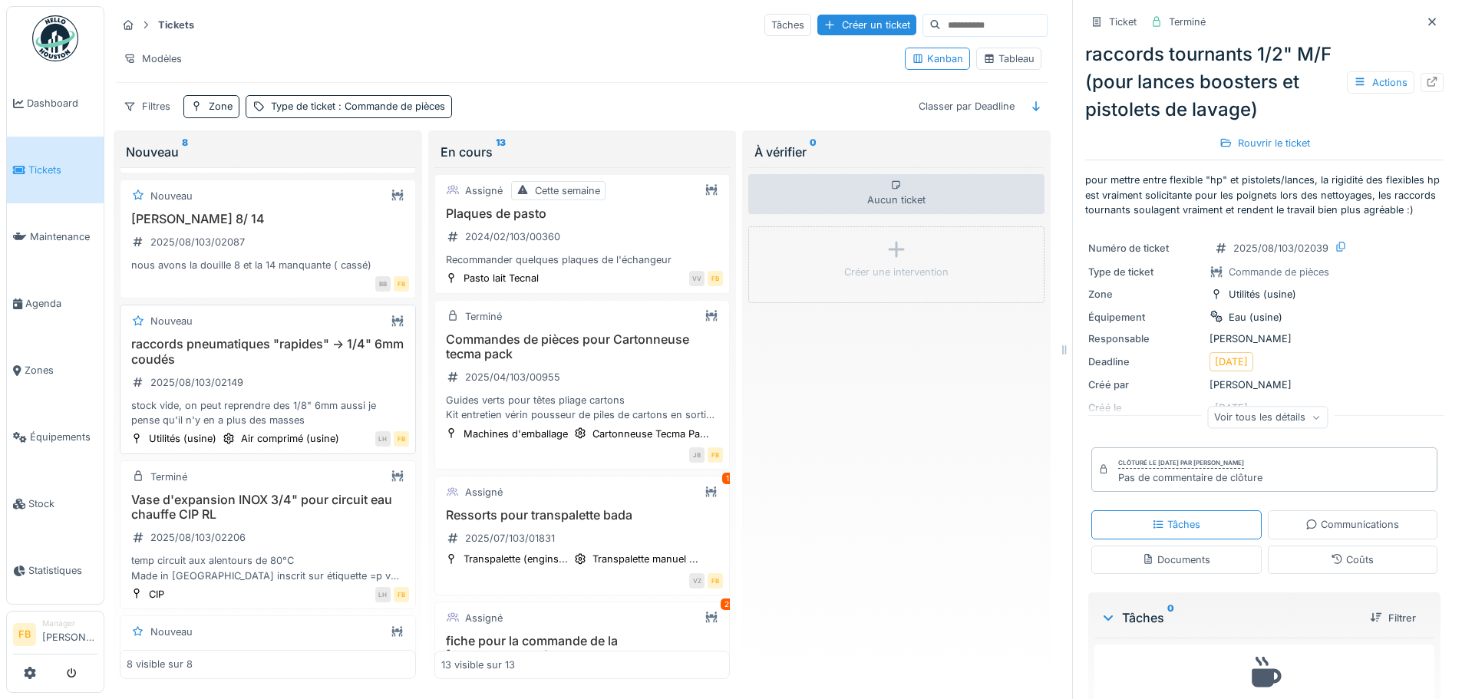
click at [295, 380] on div "raccords pneumatiques "rapides" -> 1/4" 6mm coudés 2025/08/103/02149 stock vide…" at bounding box center [268, 382] width 282 height 91
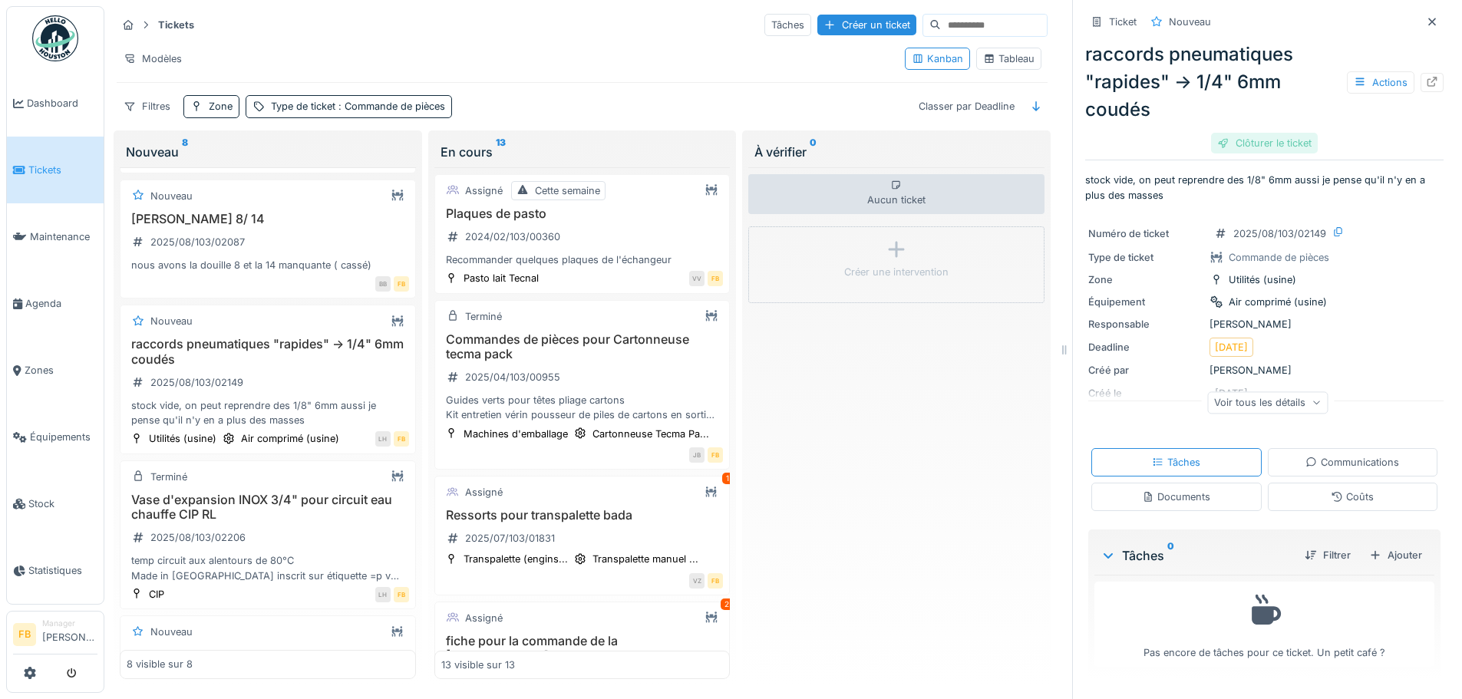
click at [1249, 149] on div "Clôturer le ticket" at bounding box center [1264, 143] width 107 height 21
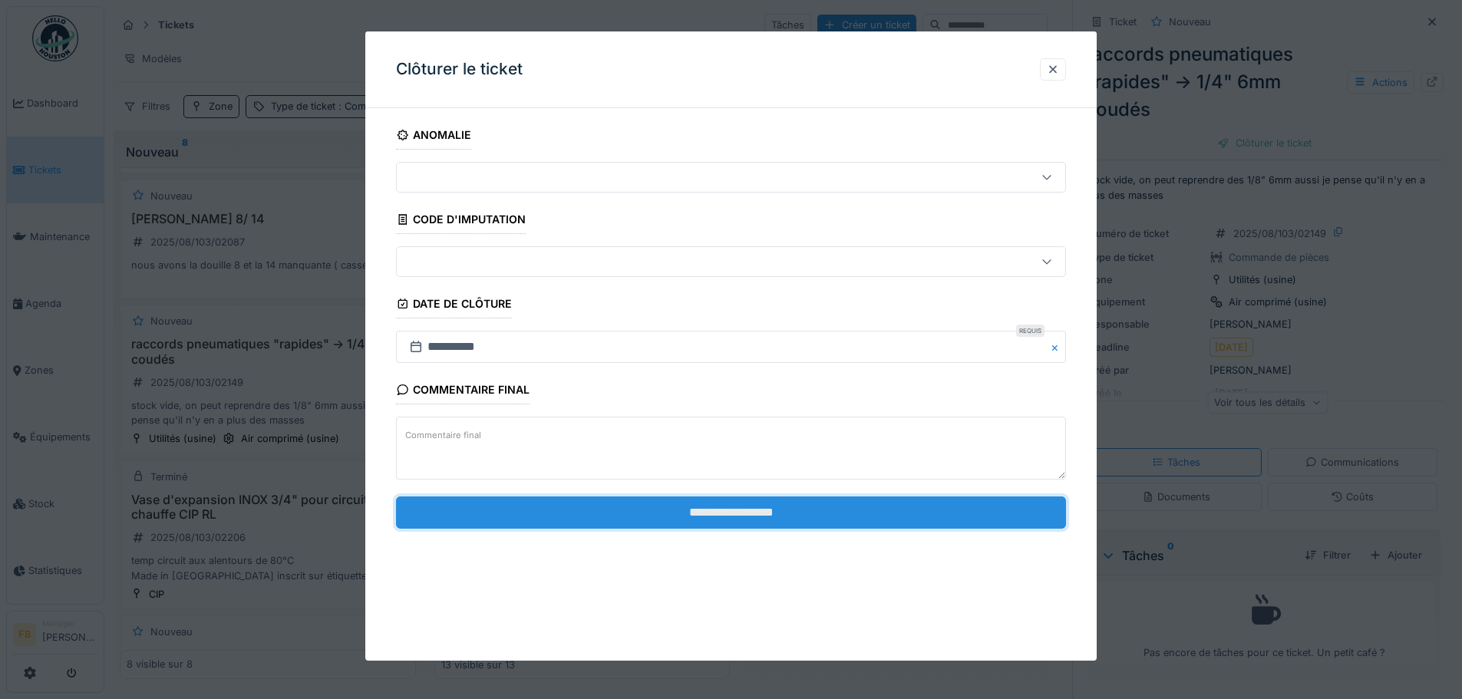
click at [755, 509] on input "**********" at bounding box center [731, 512] width 670 height 32
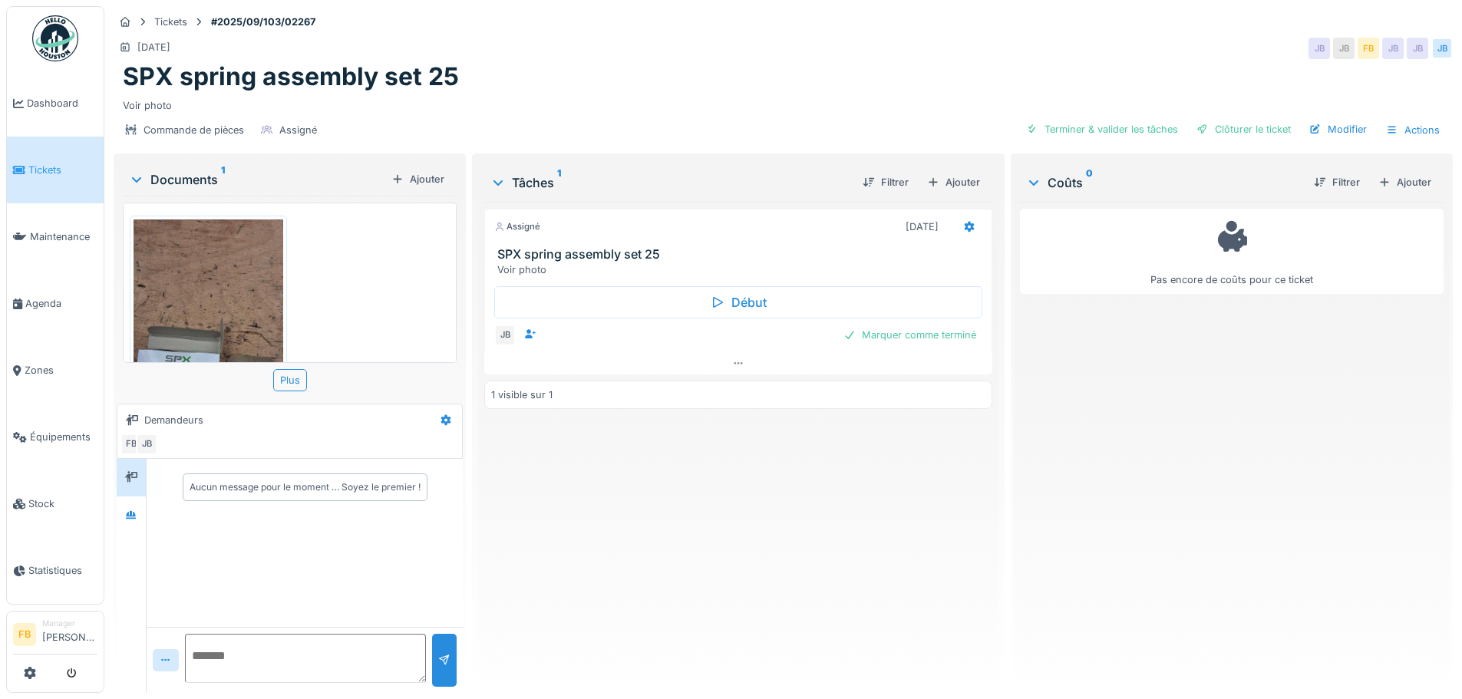
click at [250, 285] on img at bounding box center [209, 381] width 150 height 324
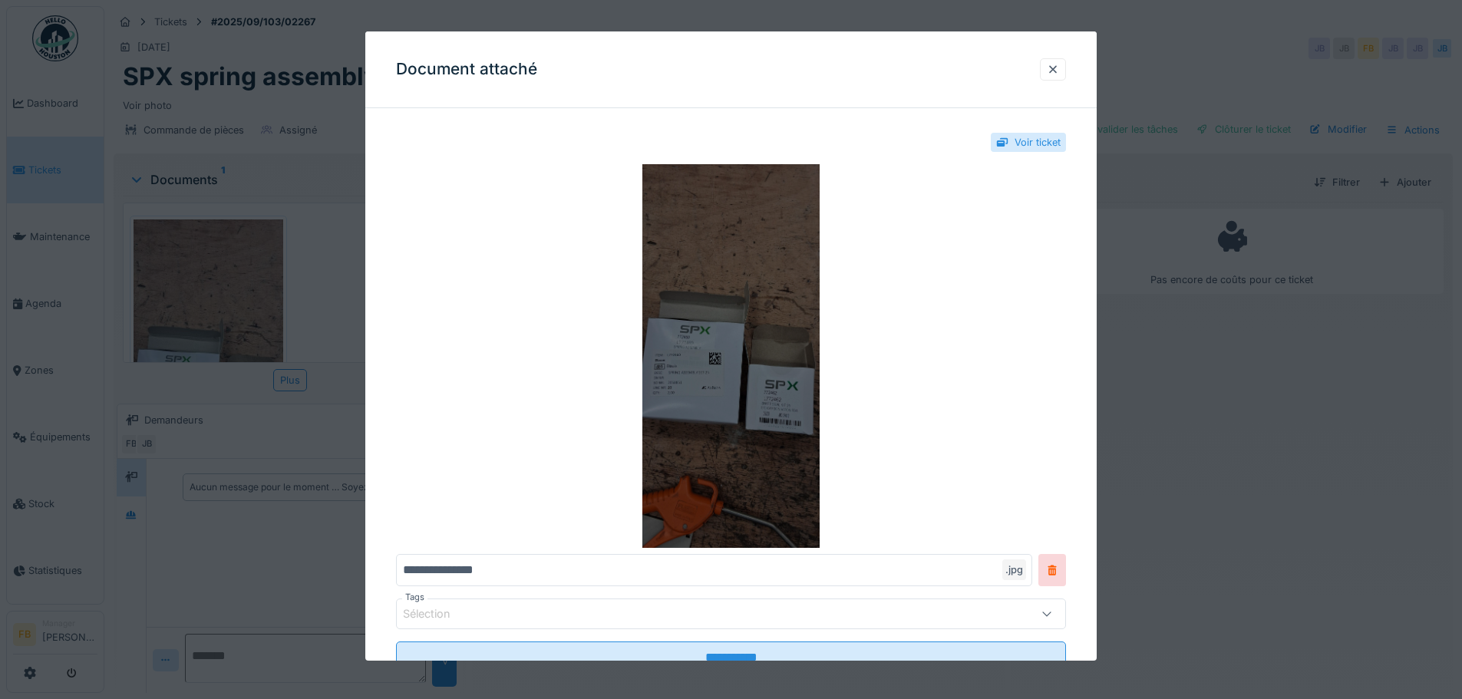
click at [737, 360] on img at bounding box center [731, 356] width 670 height 384
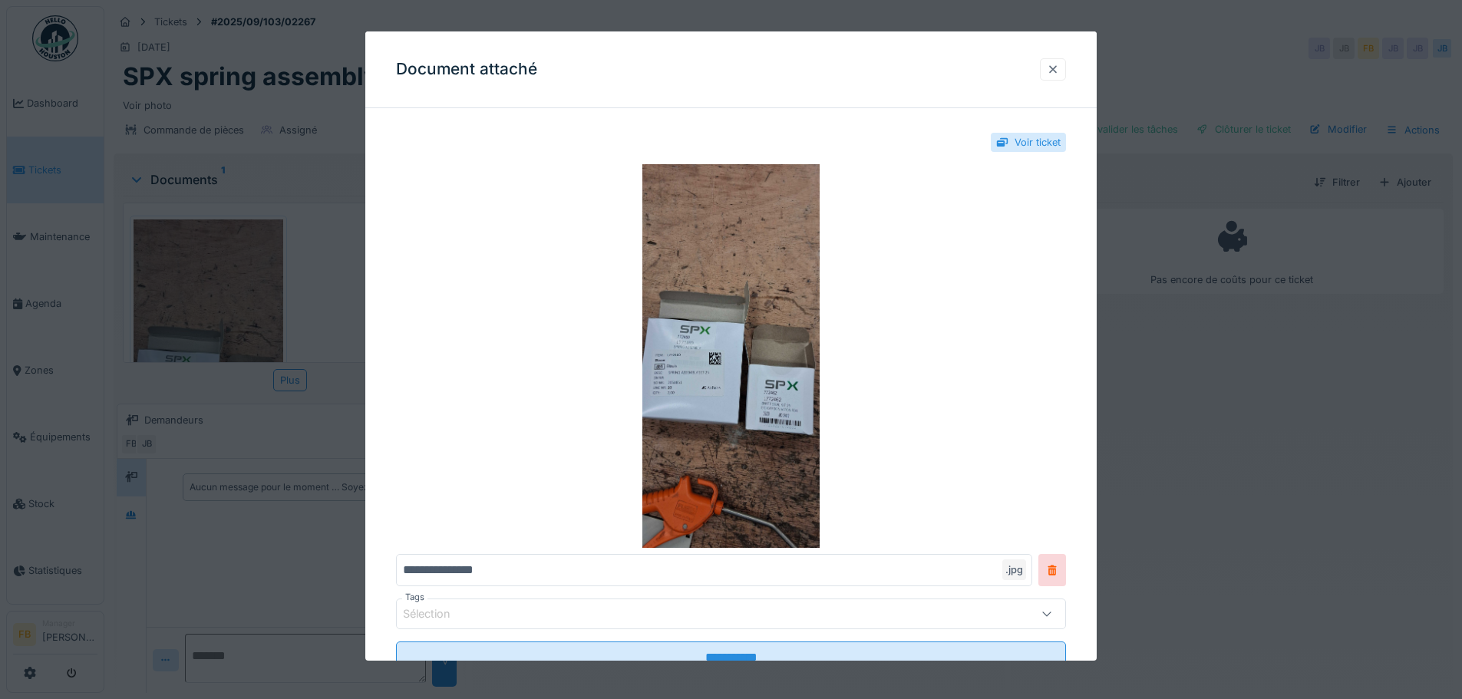
click at [1054, 67] on div at bounding box center [1053, 69] width 12 height 15
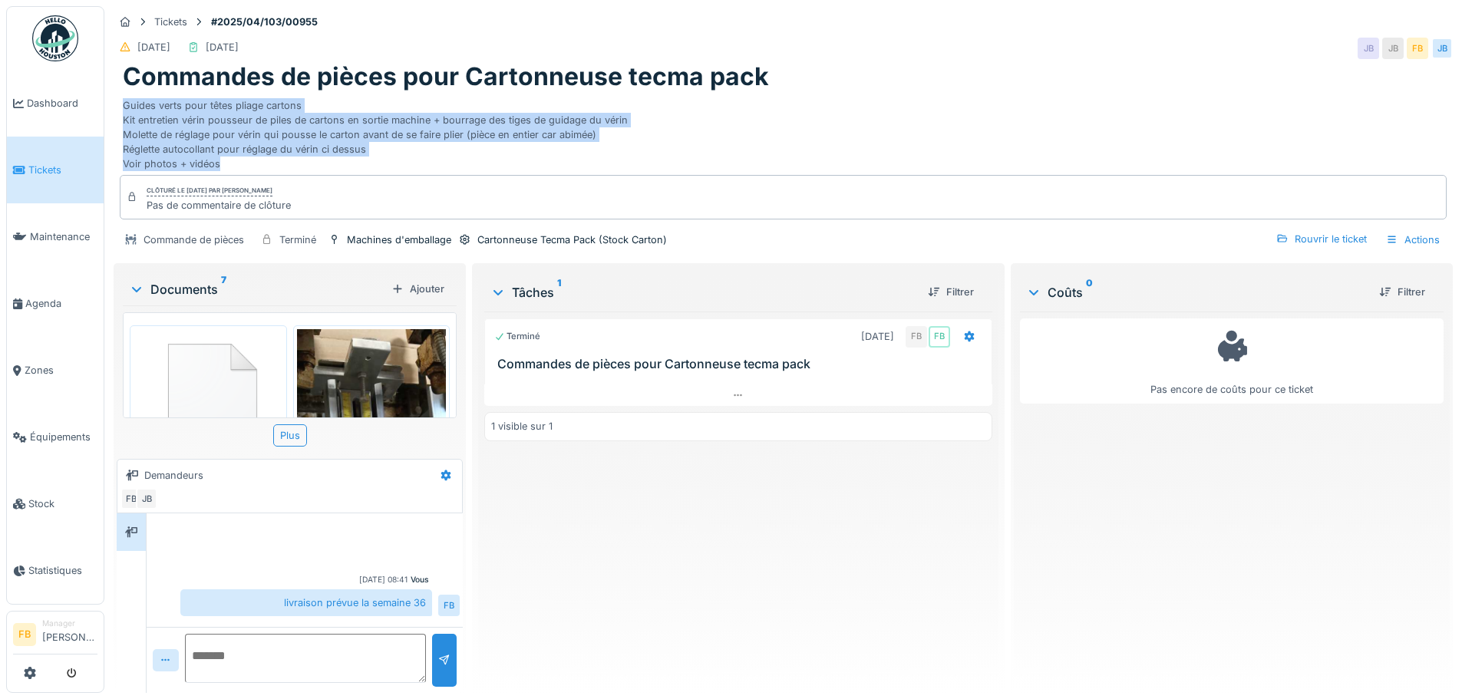
drag, startPoint x: 124, startPoint y: 102, endPoint x: 247, endPoint y: 159, distance: 135.3
click at [247, 159] on div "Guides verts pour têtes pliage cartons Kit entretien vérin pousseur de piles de…" at bounding box center [783, 132] width 1321 height 80
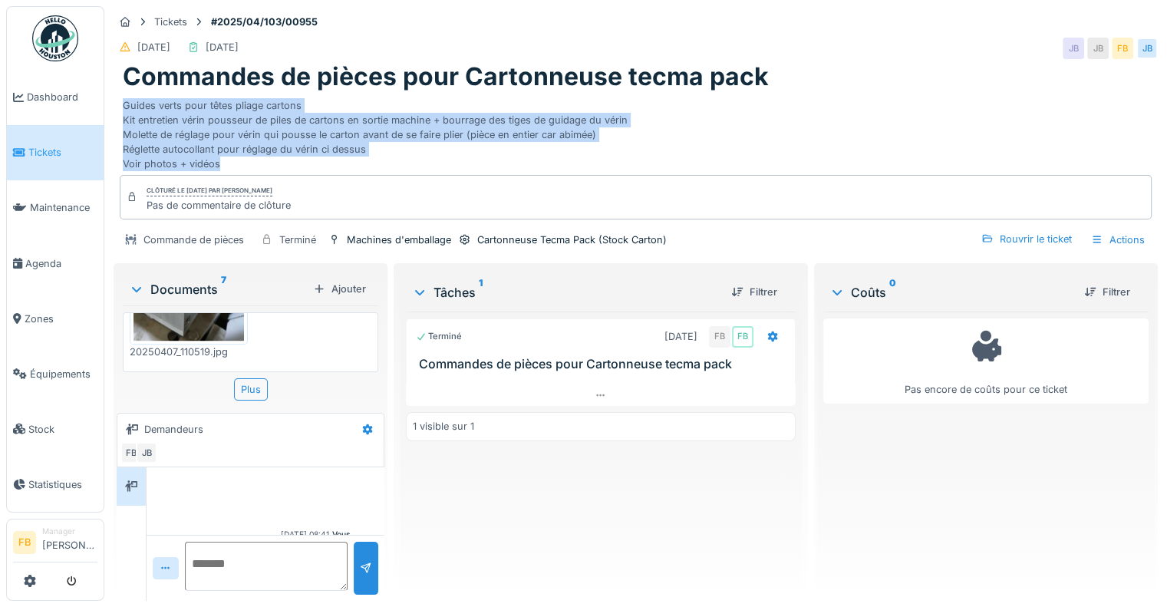
scroll to position [1002, 0]
click at [507, 143] on div "Guides verts pour têtes pliage cartons Kit entretien vérin pousseur de piles de…" at bounding box center [636, 132] width 1026 height 80
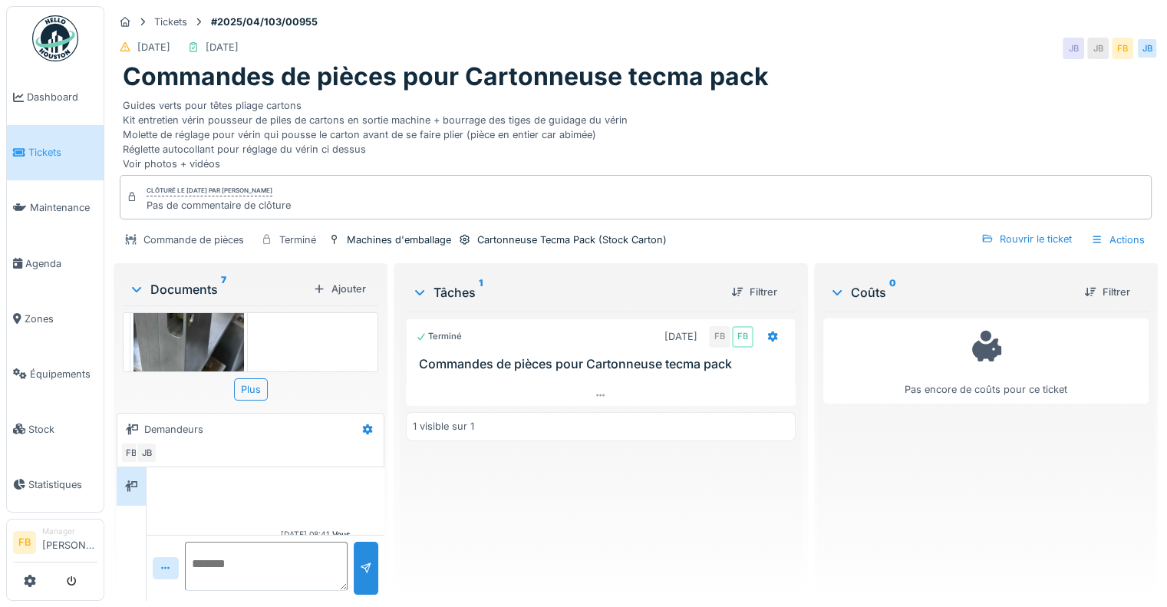
scroll to position [0, 0]
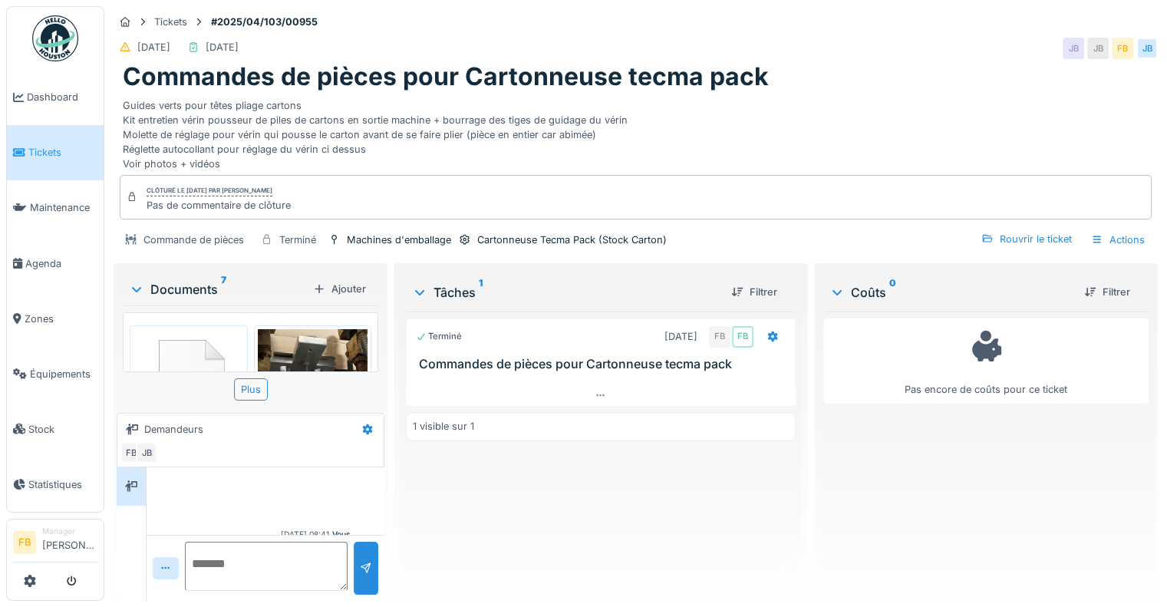
click at [201, 339] on img at bounding box center [189, 381] width 110 height 105
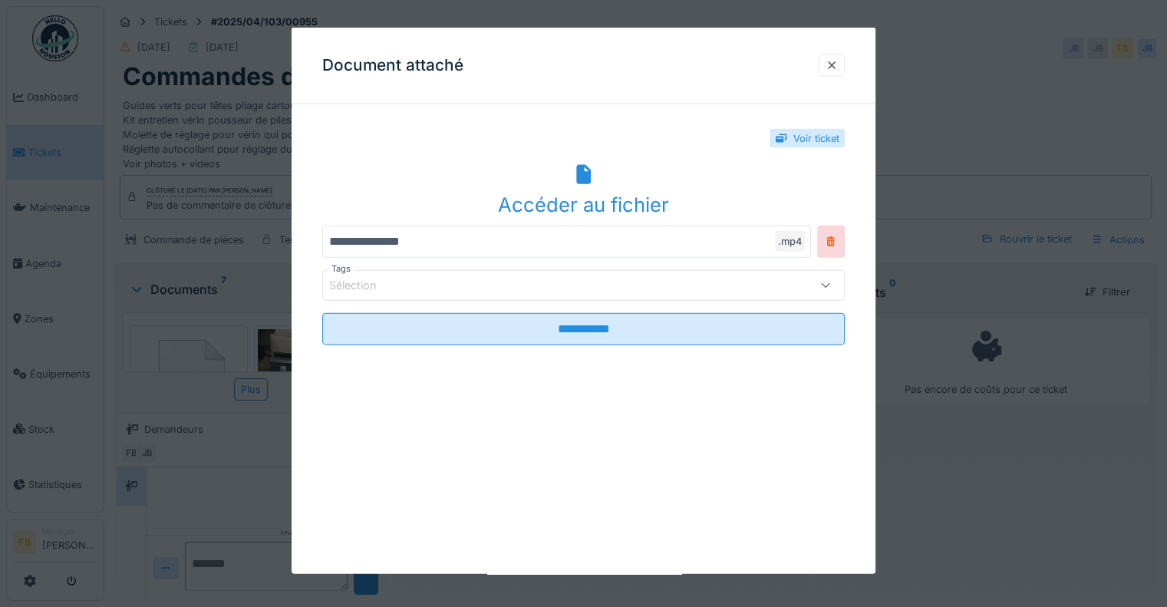
click at [599, 186] on div "Accéder au fichier" at bounding box center [583, 189] width 523 height 59
click at [832, 64] on div at bounding box center [832, 65] width 12 height 15
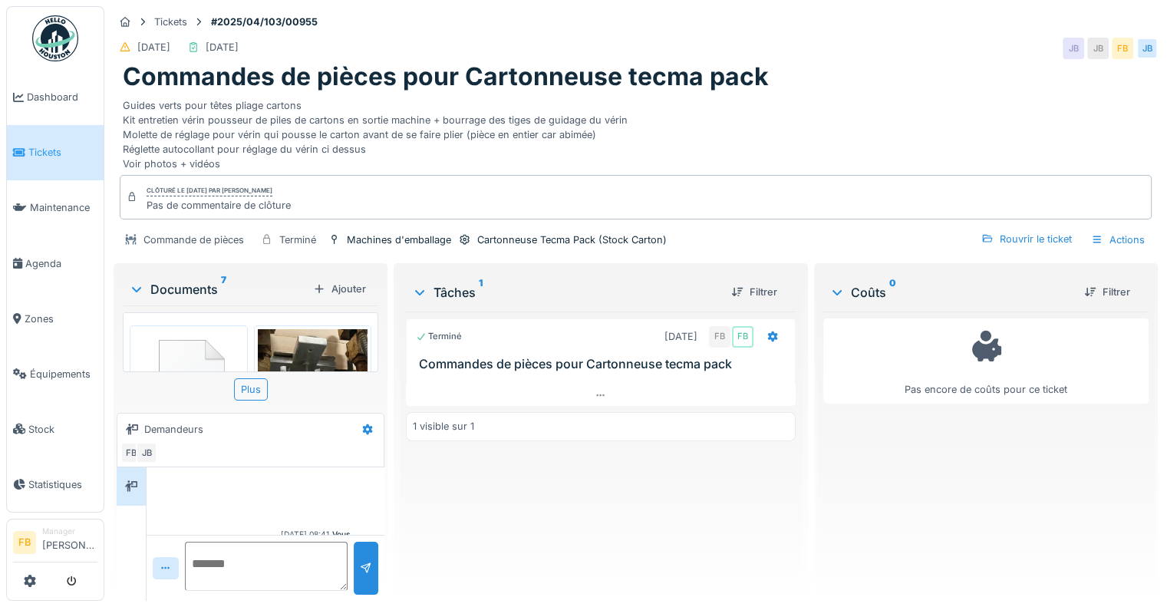
click at [307, 346] on img at bounding box center [313, 448] width 110 height 239
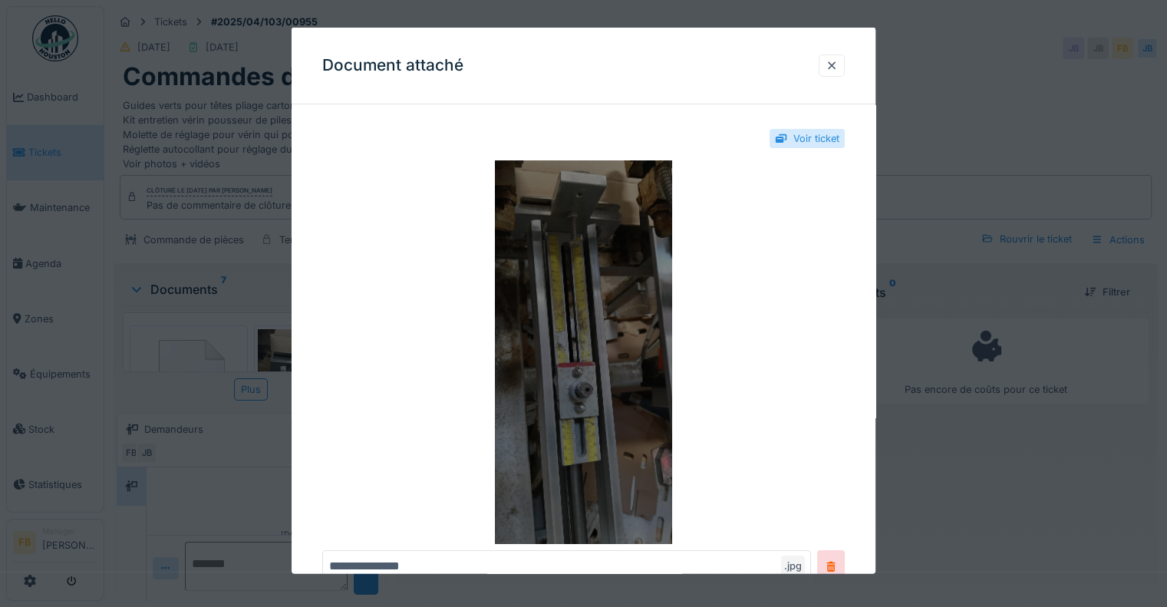
click at [629, 260] on img at bounding box center [583, 352] width 523 height 384
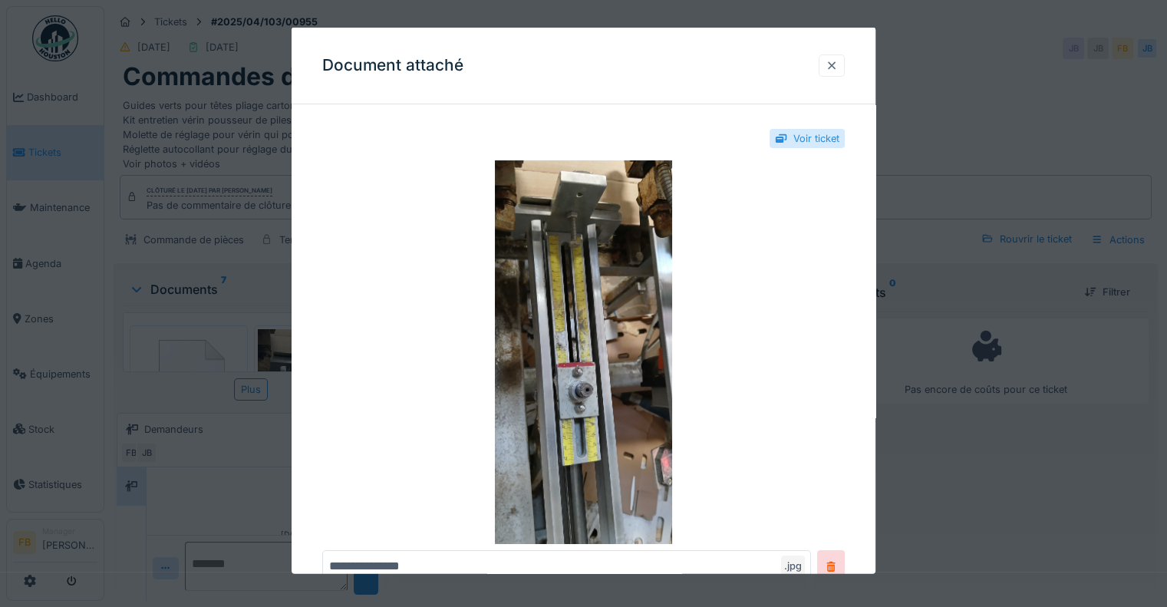
click at [830, 60] on div at bounding box center [832, 65] width 26 height 22
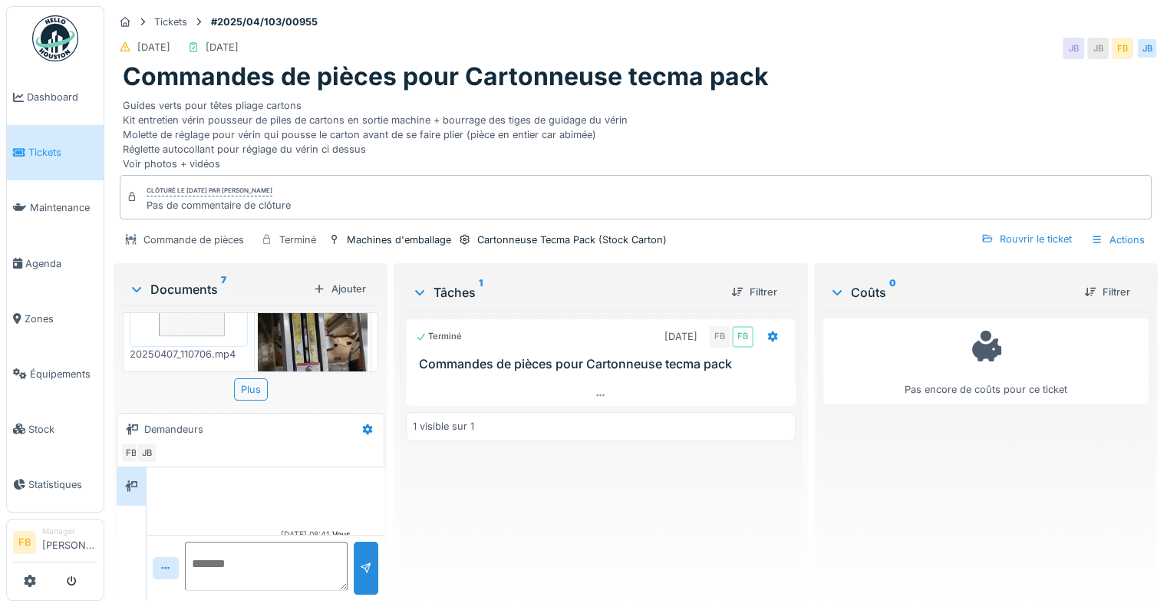
scroll to position [61, 0]
click at [196, 343] on img at bounding box center [189, 320] width 110 height 105
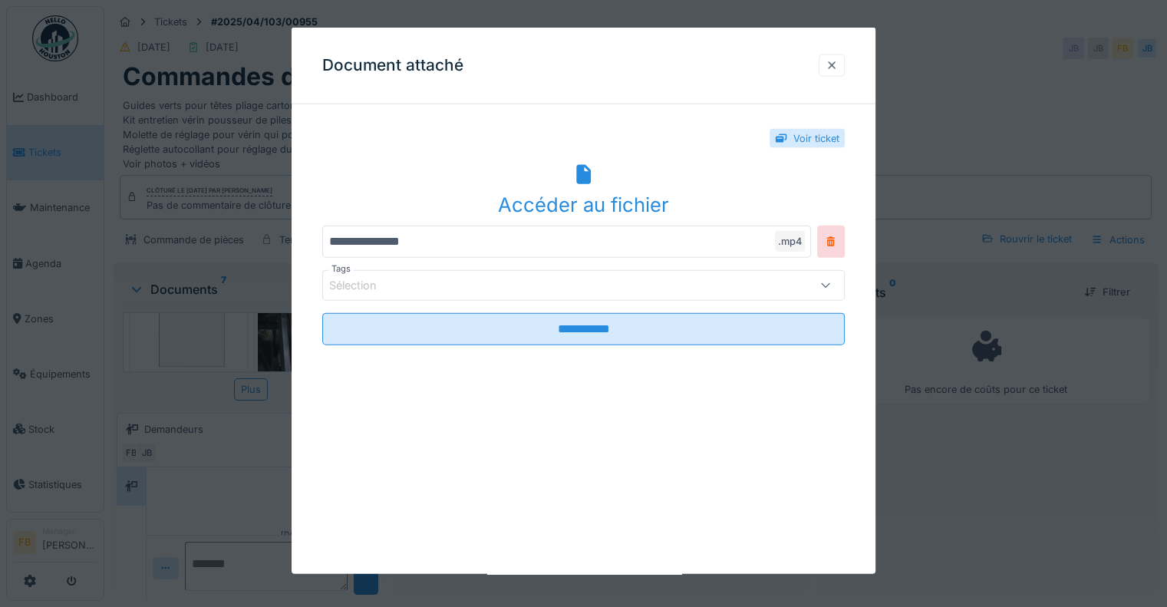
click at [838, 67] on div at bounding box center [832, 65] width 12 height 15
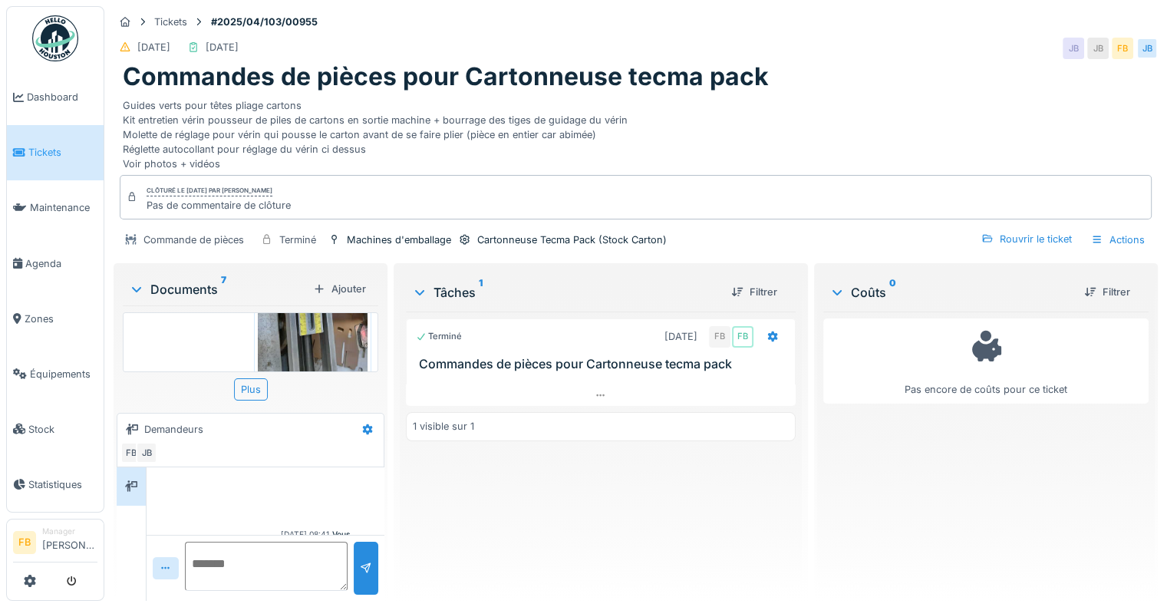
scroll to position [214, 0]
click at [242, 392] on div "Plus" at bounding box center [251, 389] width 34 height 22
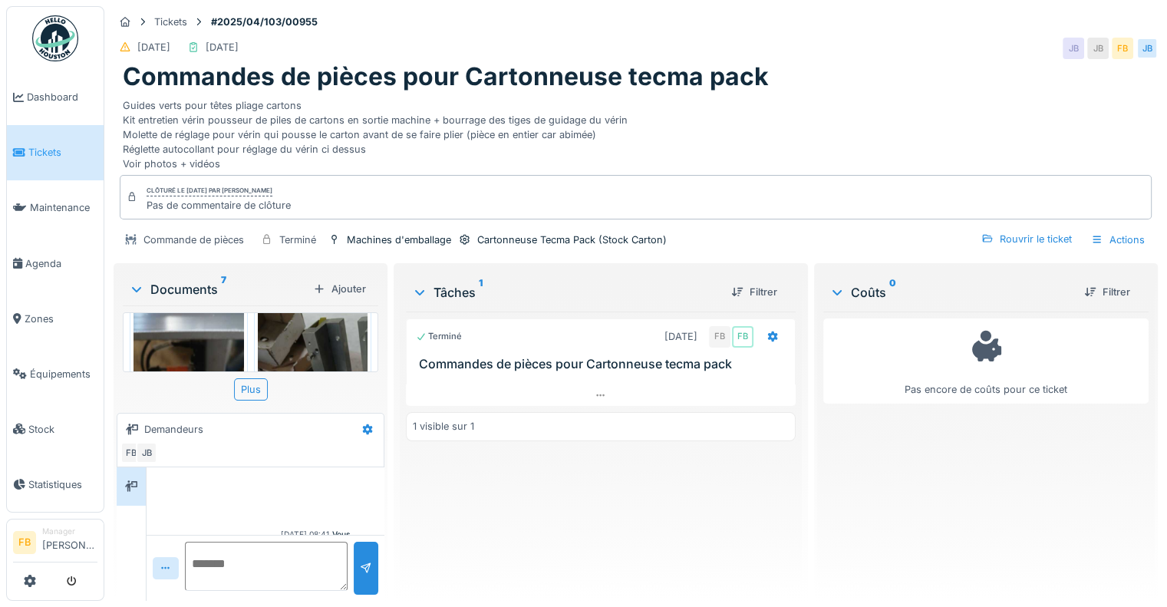
scroll to position [337, 0]
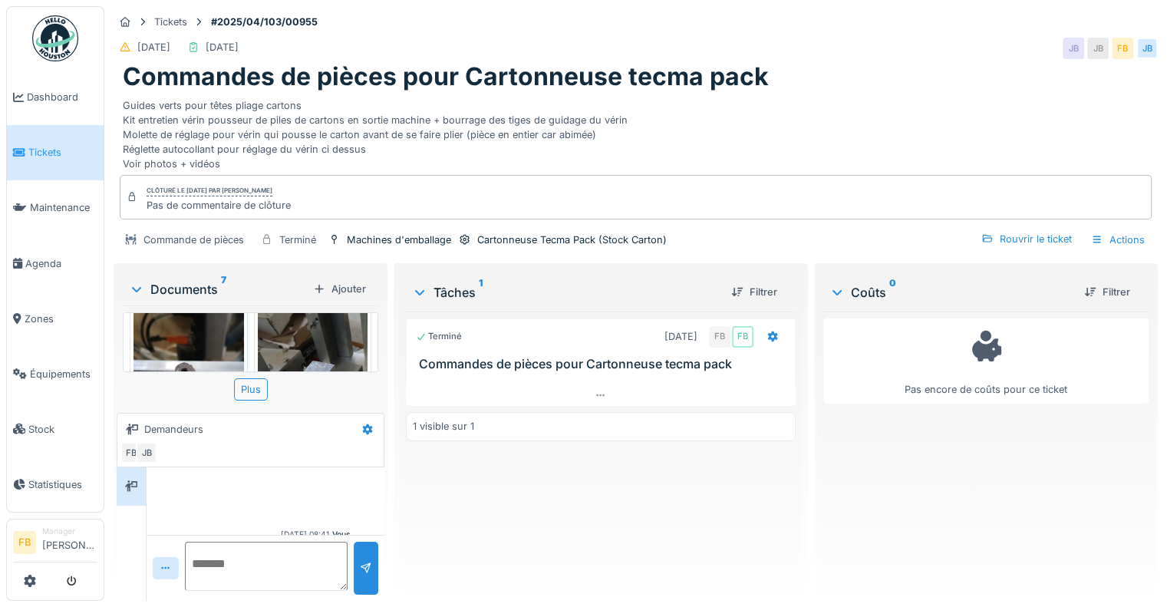
click at [215, 331] on img at bounding box center [189, 391] width 110 height 239
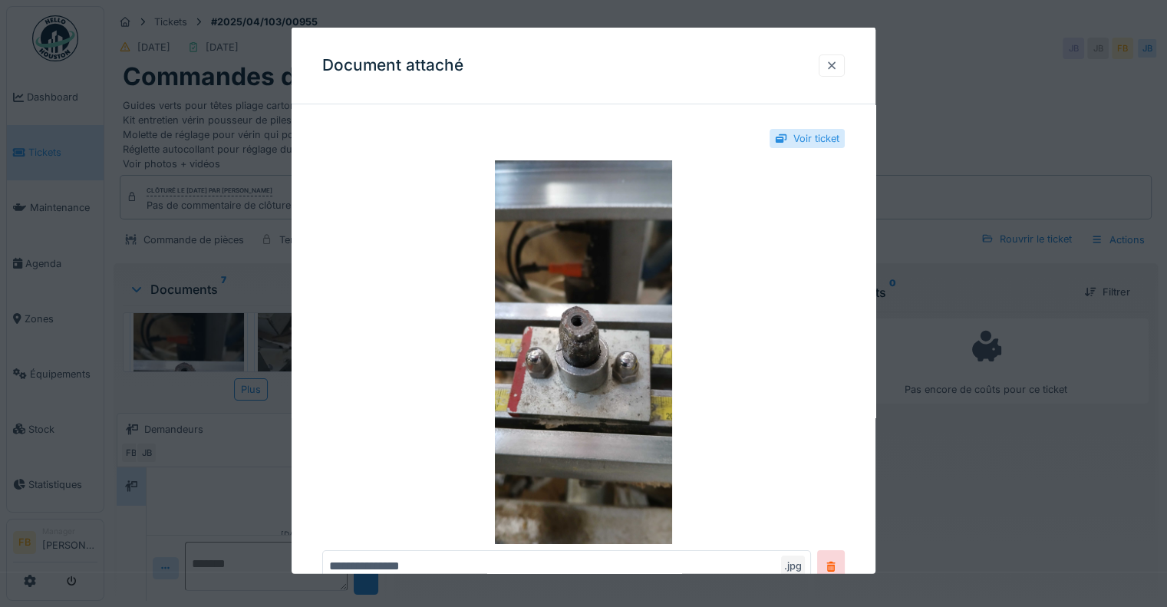
click at [835, 61] on div at bounding box center [832, 65] width 12 height 15
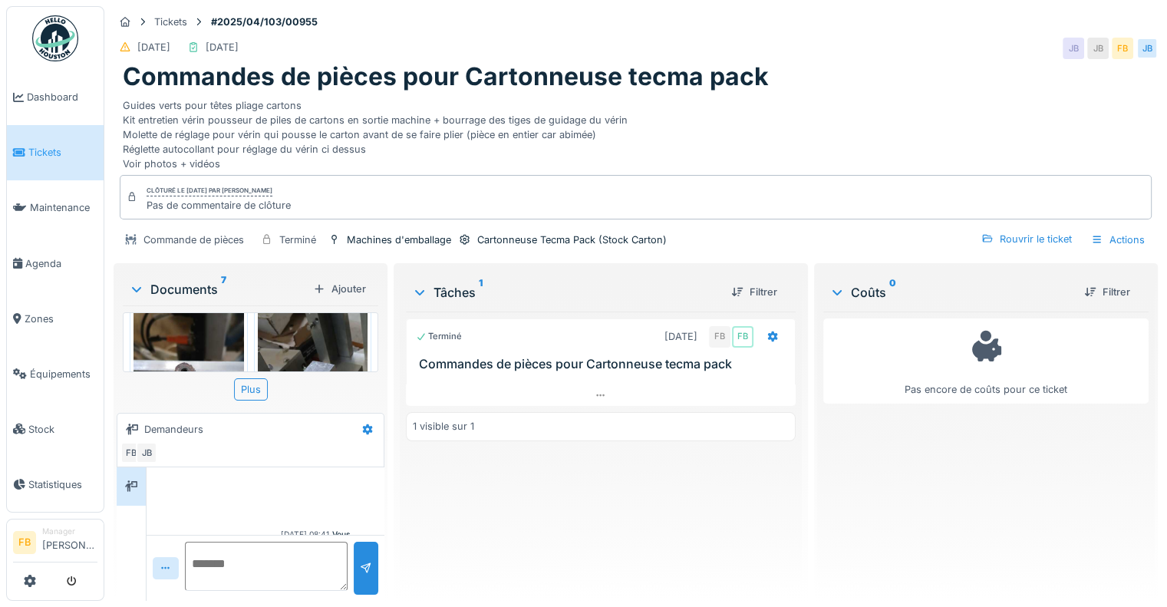
click at [324, 333] on img at bounding box center [313, 391] width 110 height 239
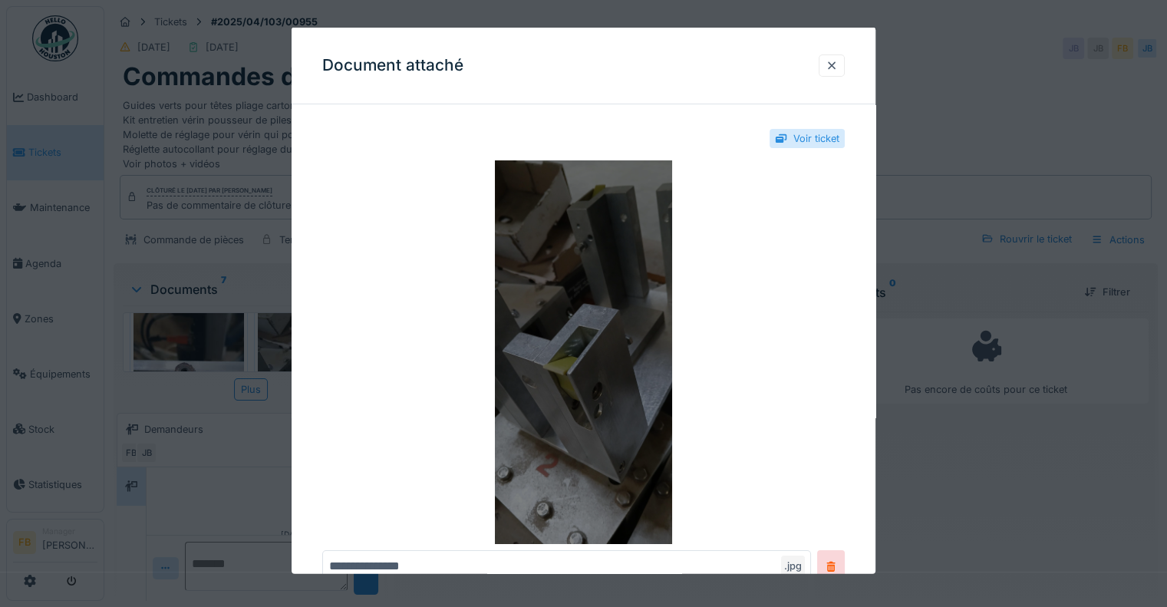
click at [790, 190] on img at bounding box center [583, 352] width 523 height 384
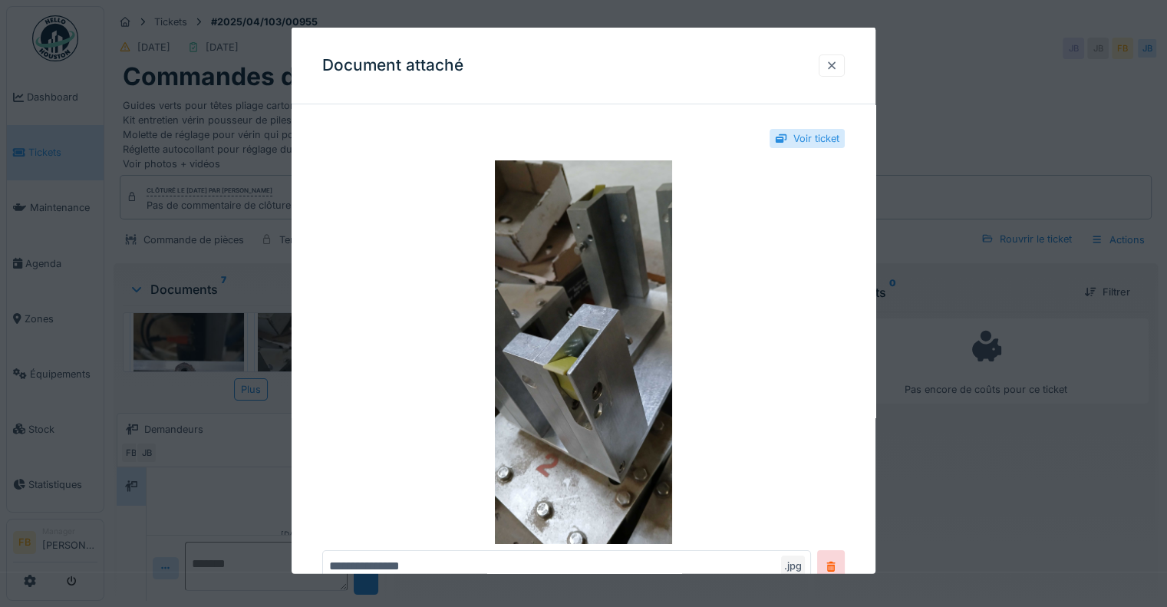
click at [835, 64] on div at bounding box center [832, 65] width 12 height 15
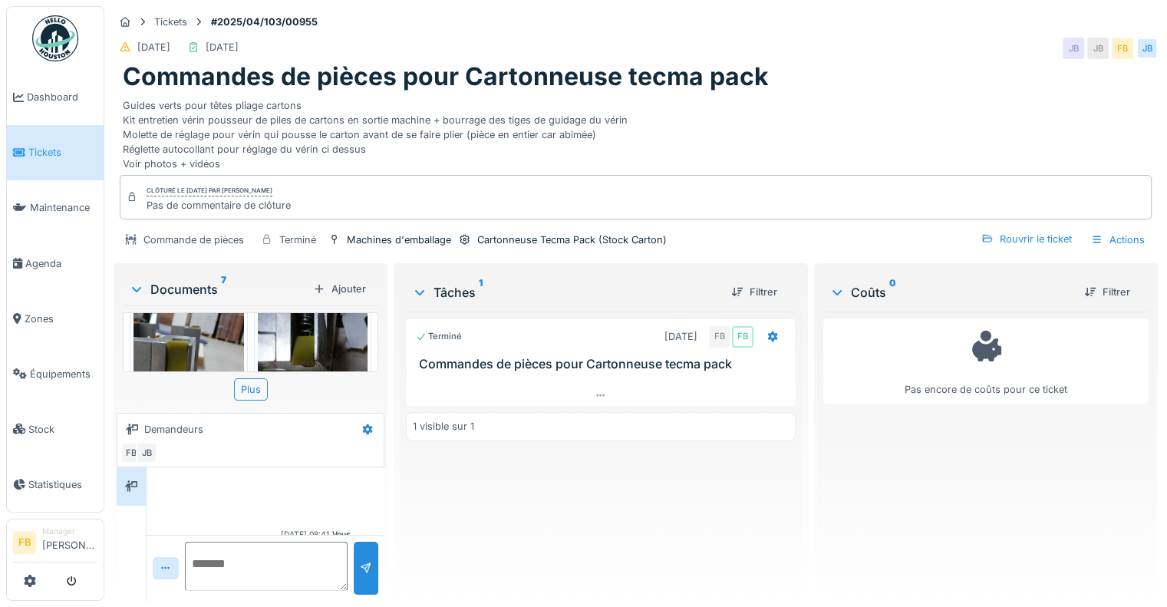
scroll to position [644, 0]
click at [208, 346] on img at bounding box center [189, 363] width 110 height 239
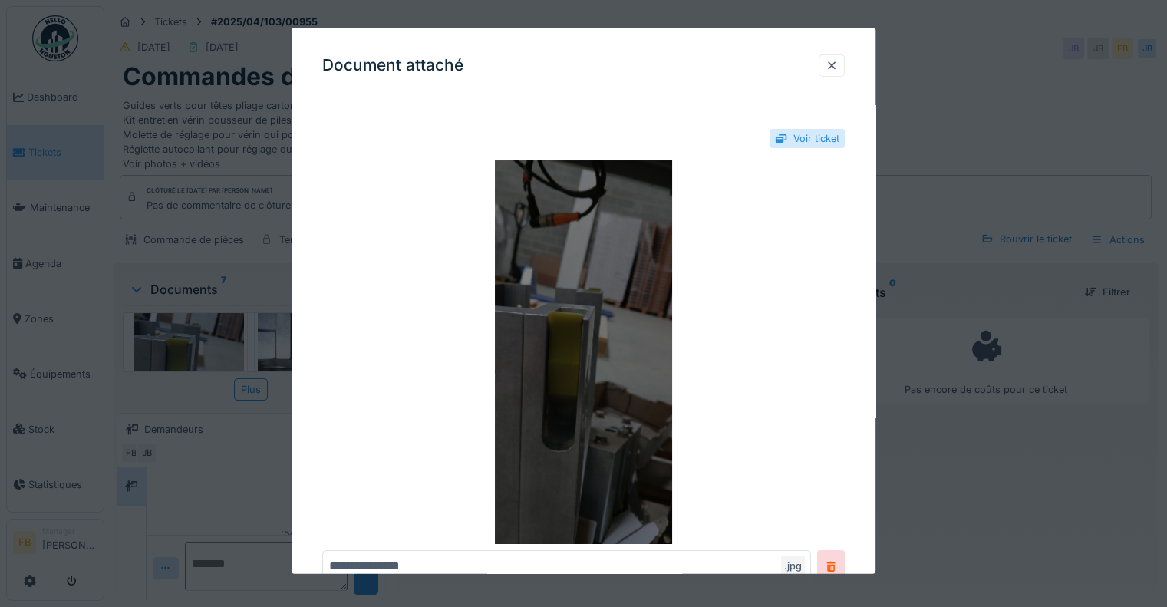
click at [602, 298] on img at bounding box center [583, 352] width 523 height 384
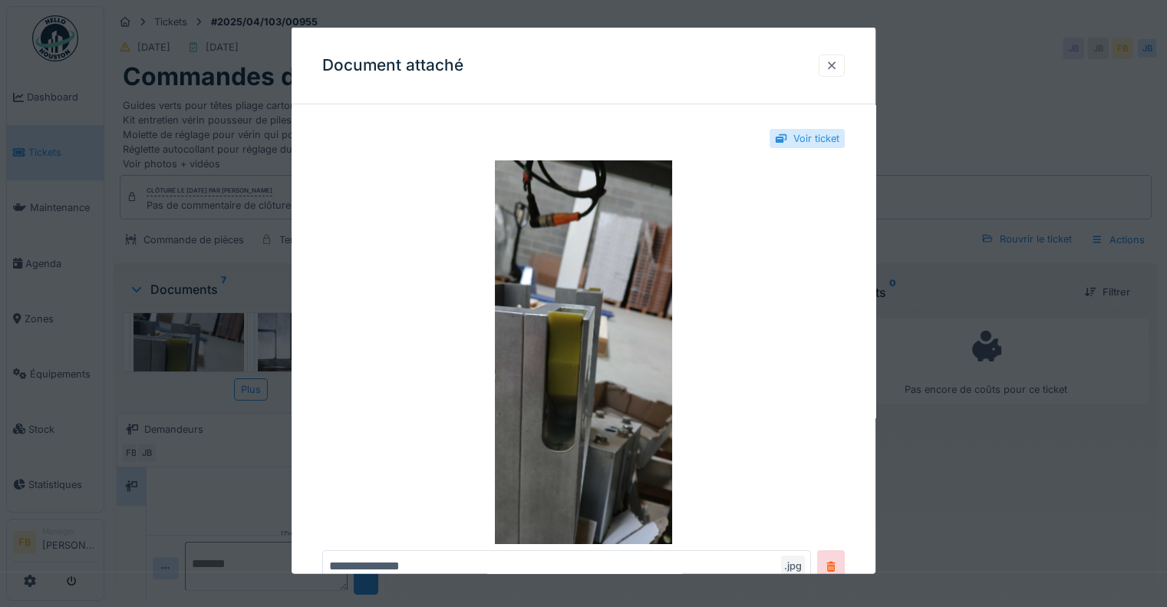
click at [841, 55] on div at bounding box center [832, 65] width 26 height 22
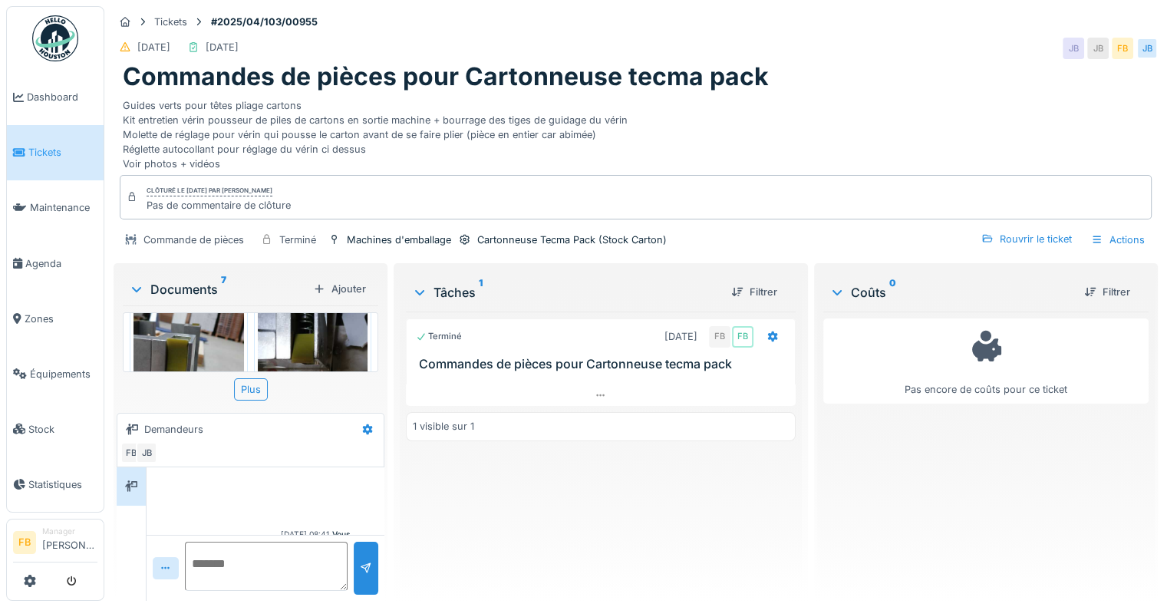
click at [289, 337] on img at bounding box center [313, 363] width 110 height 239
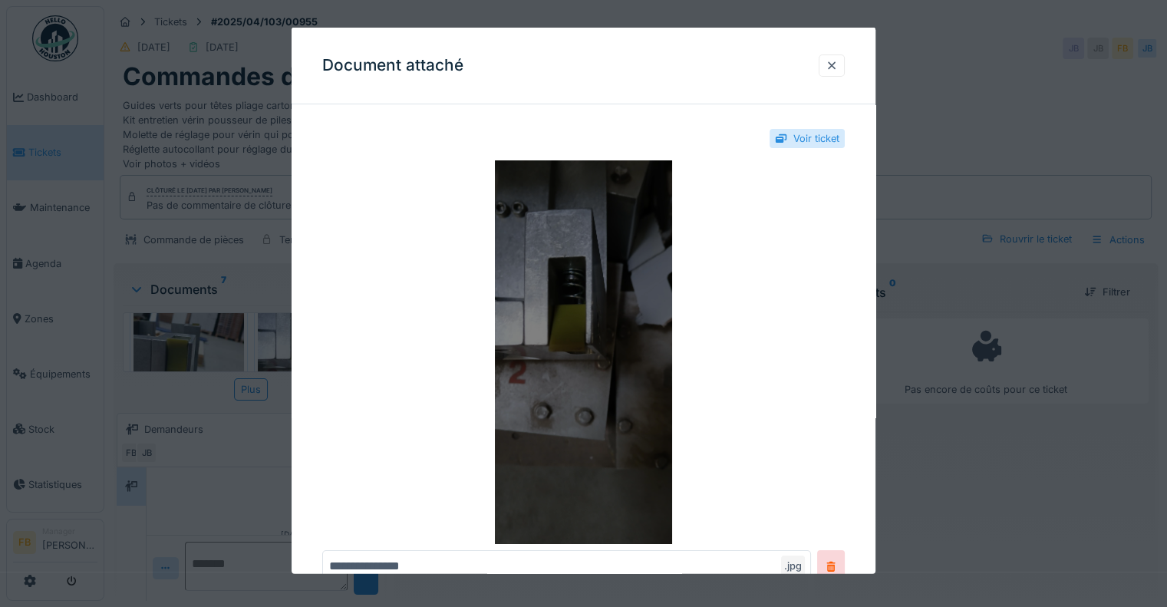
click at [597, 344] on img at bounding box center [583, 352] width 523 height 384
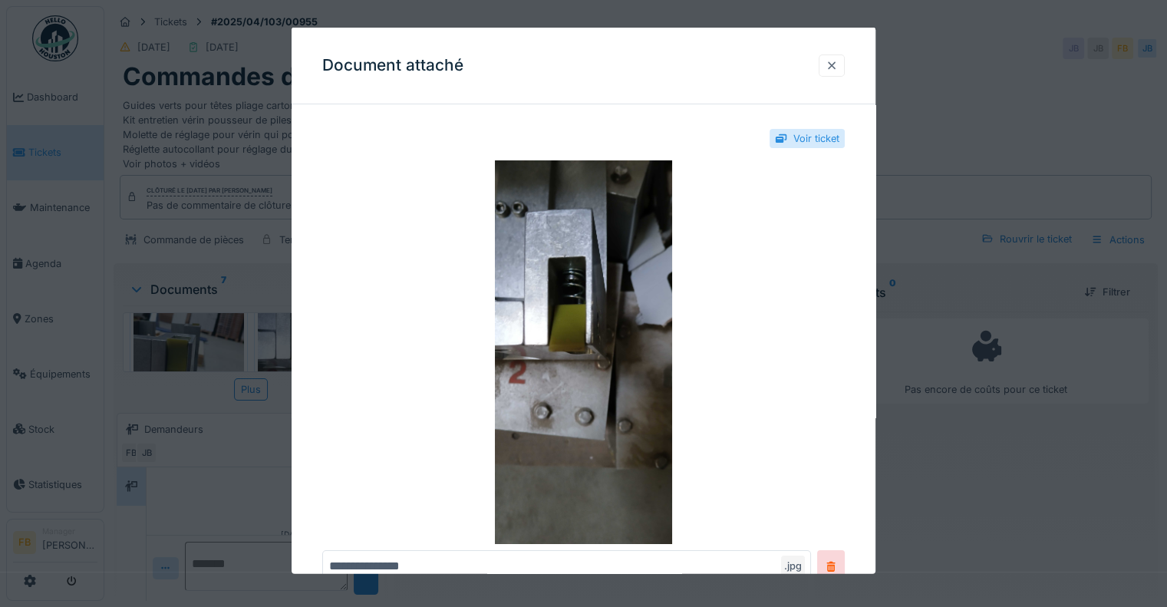
click at [838, 60] on div at bounding box center [832, 65] width 12 height 15
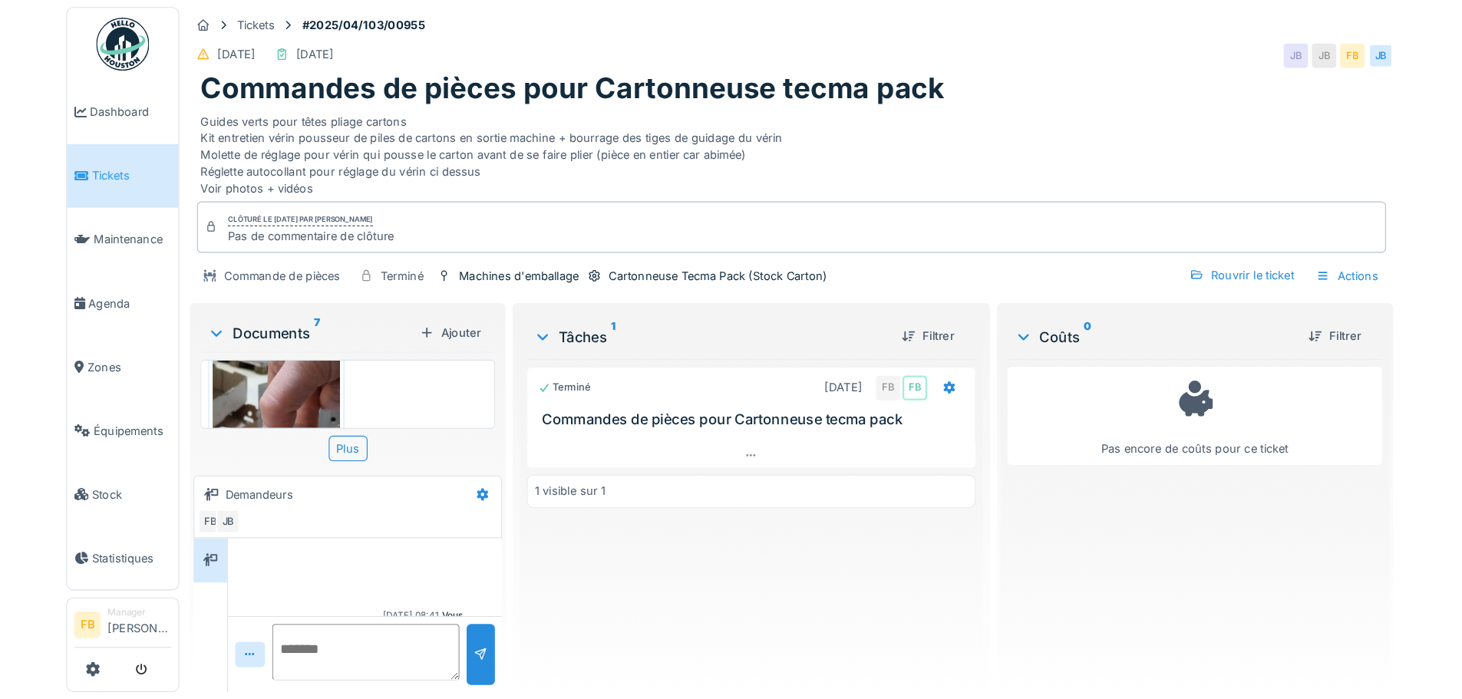
scroll to position [889, 0]
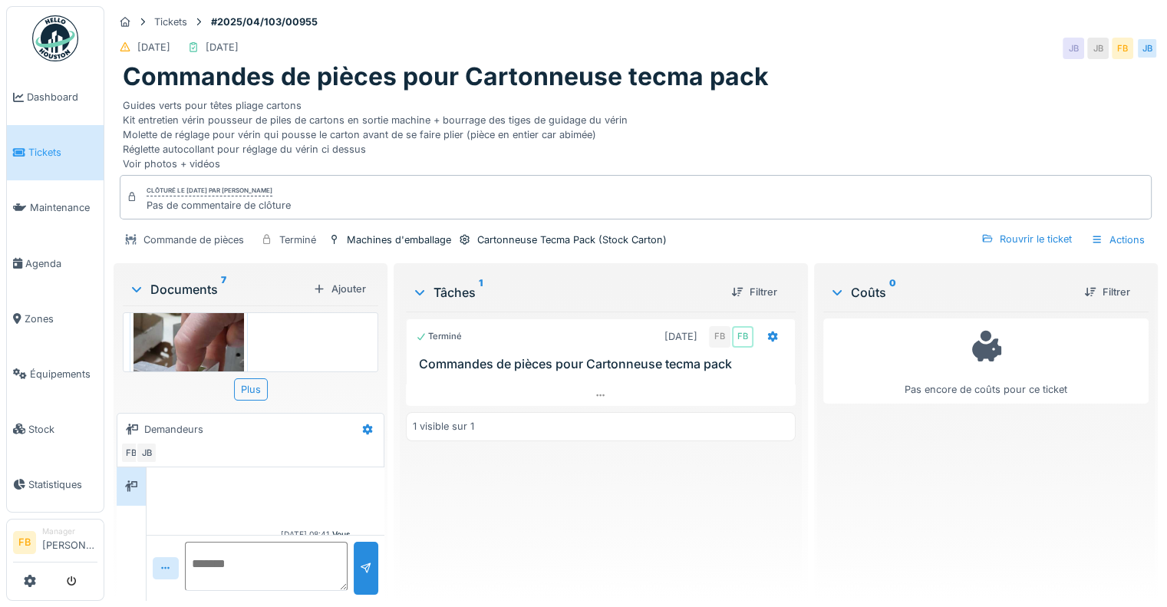
click at [187, 355] on img at bounding box center [189, 397] width 110 height 239
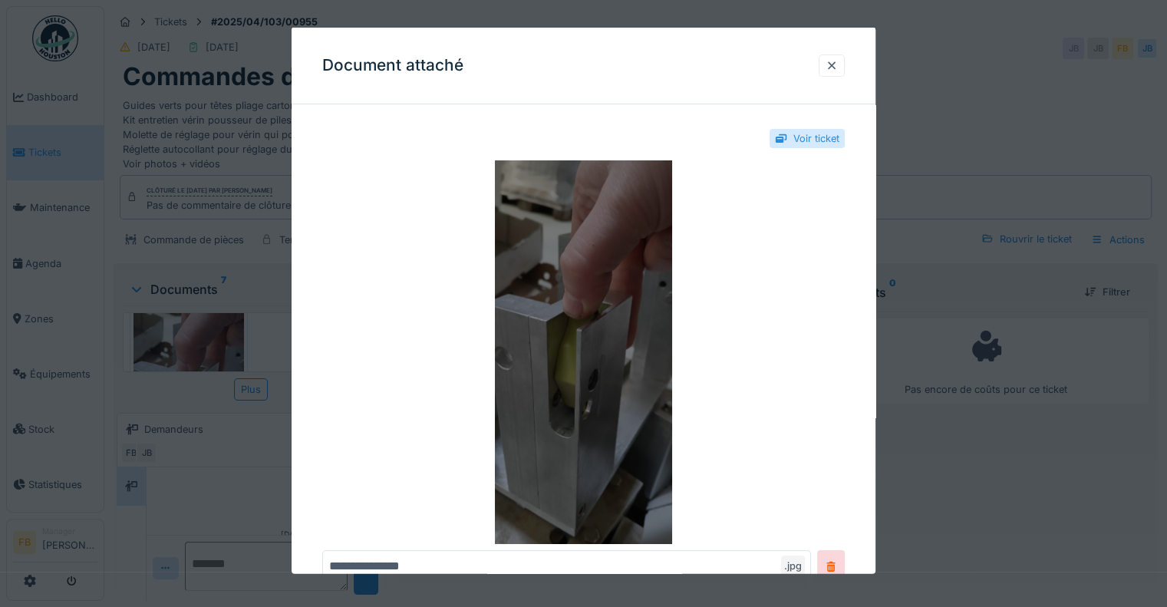
click at [620, 300] on img at bounding box center [583, 352] width 523 height 384
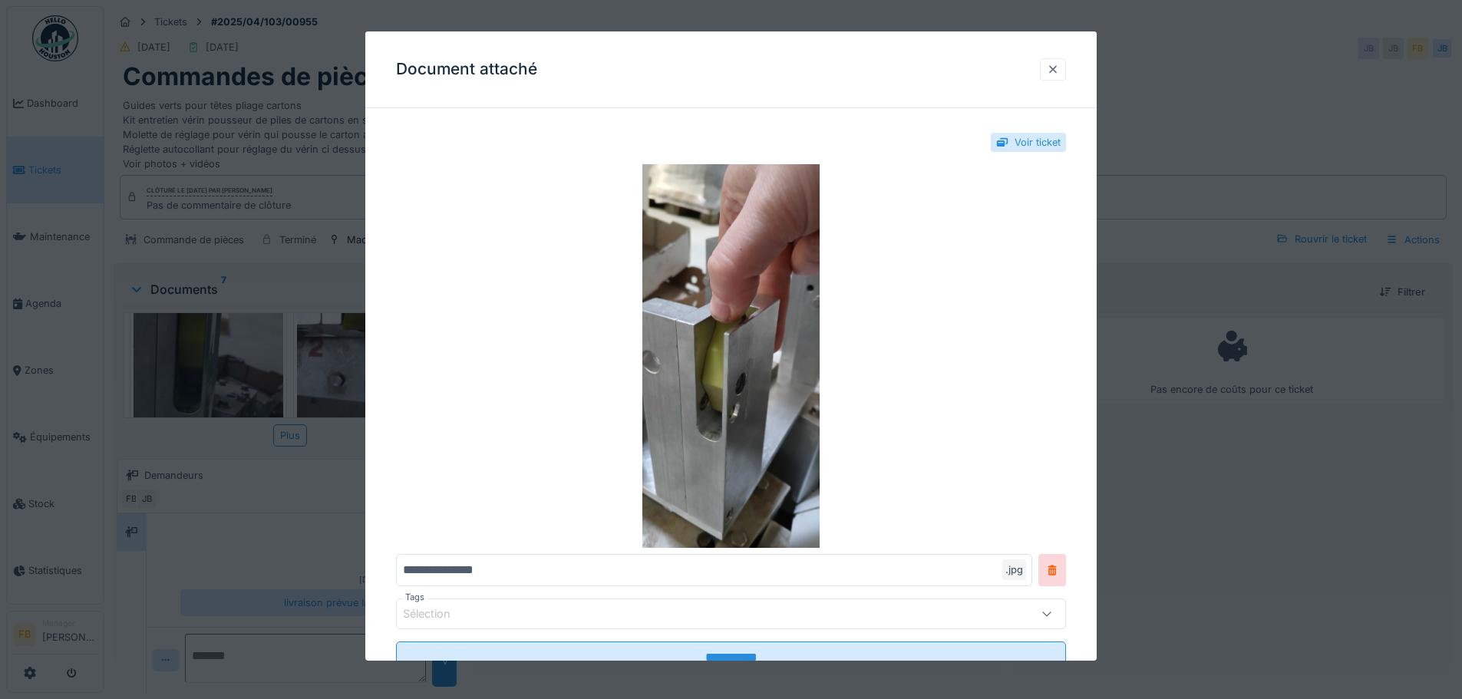
click at [1059, 69] on div at bounding box center [1053, 69] width 12 height 15
